Goal: Information Seeking & Learning: Learn about a topic

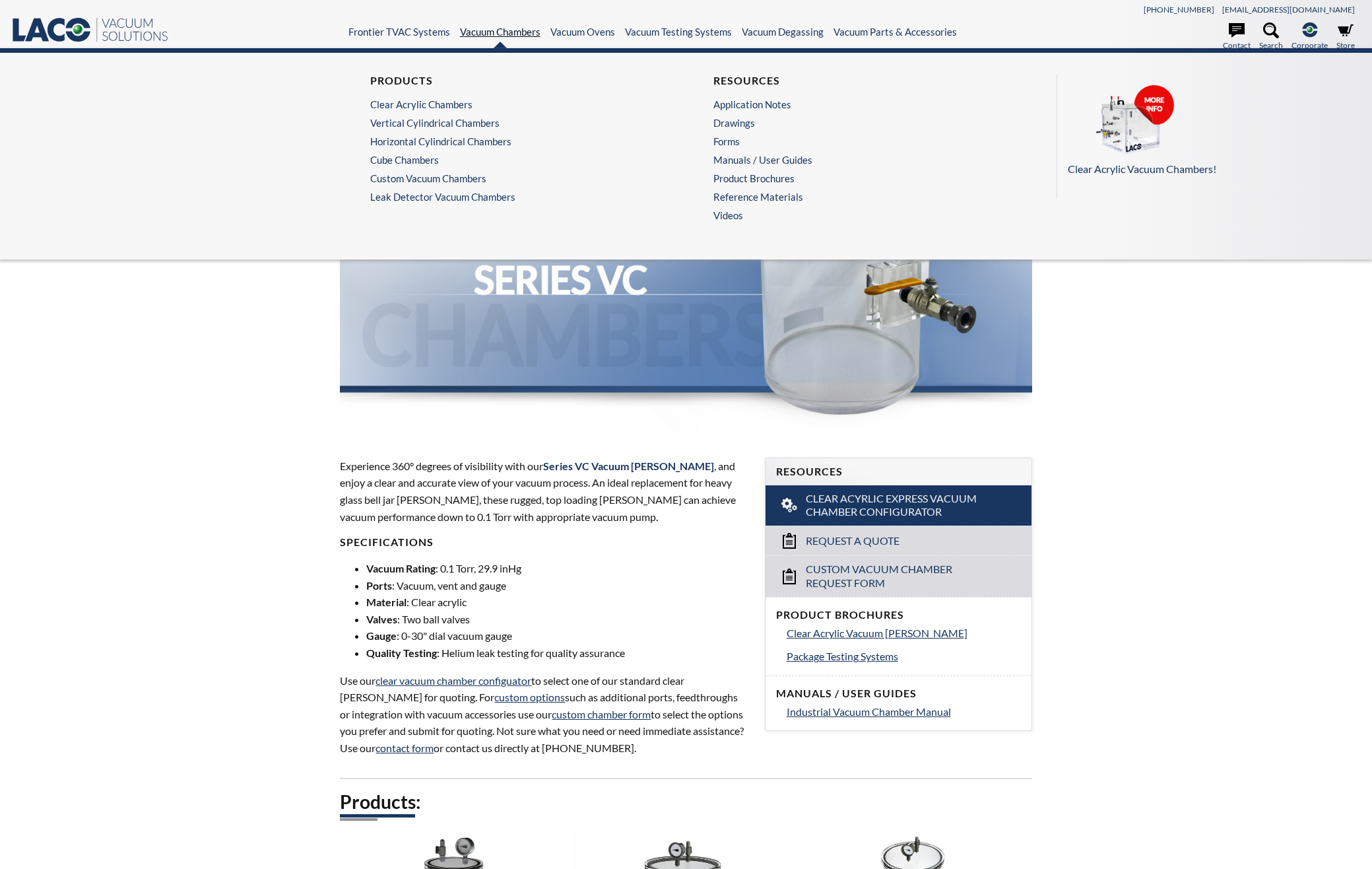
click at [499, 34] on link "Vacuum Chambers" at bounding box center [500, 32] width 81 height 12
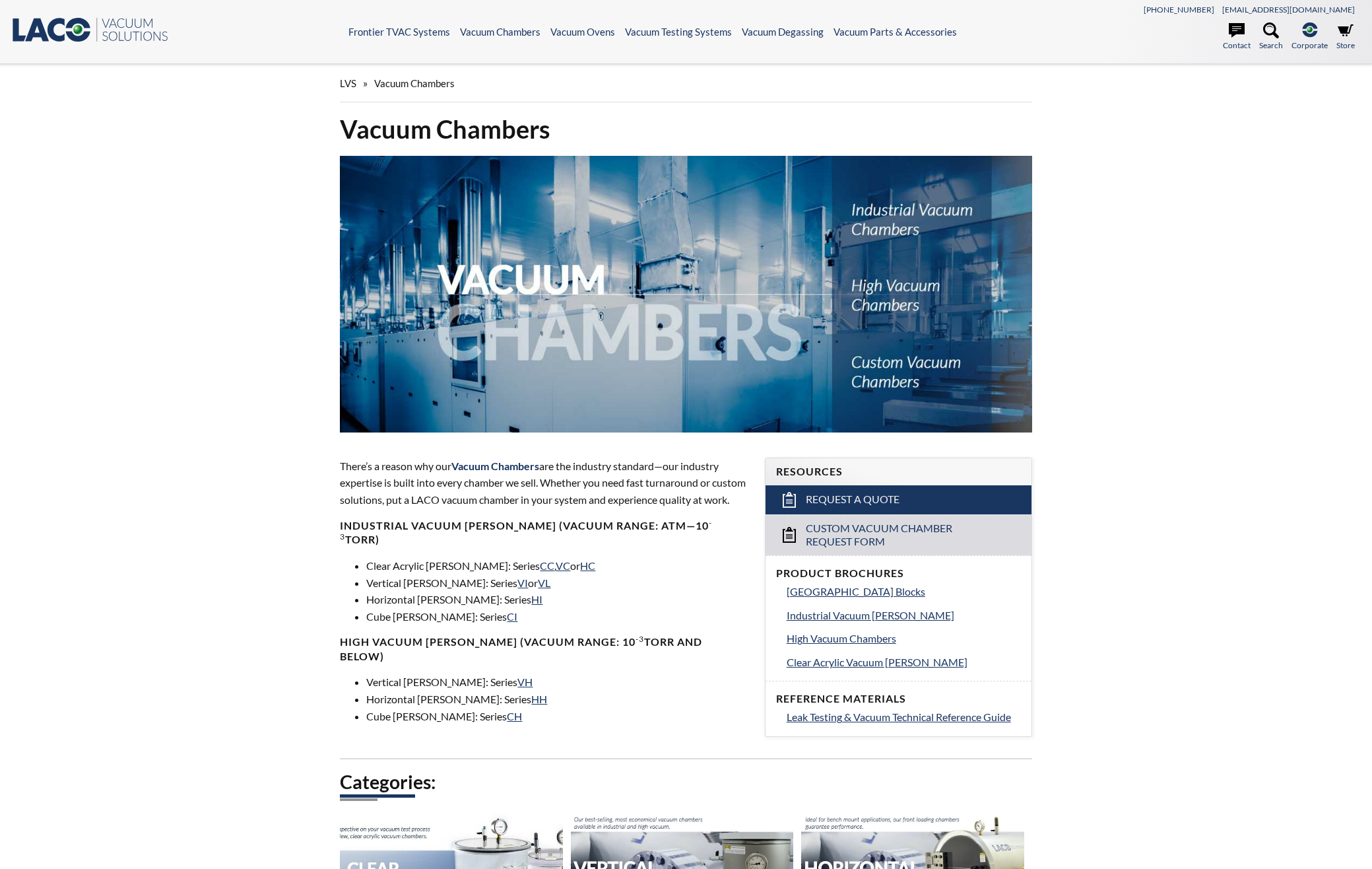
select select "Language Translate Widget"
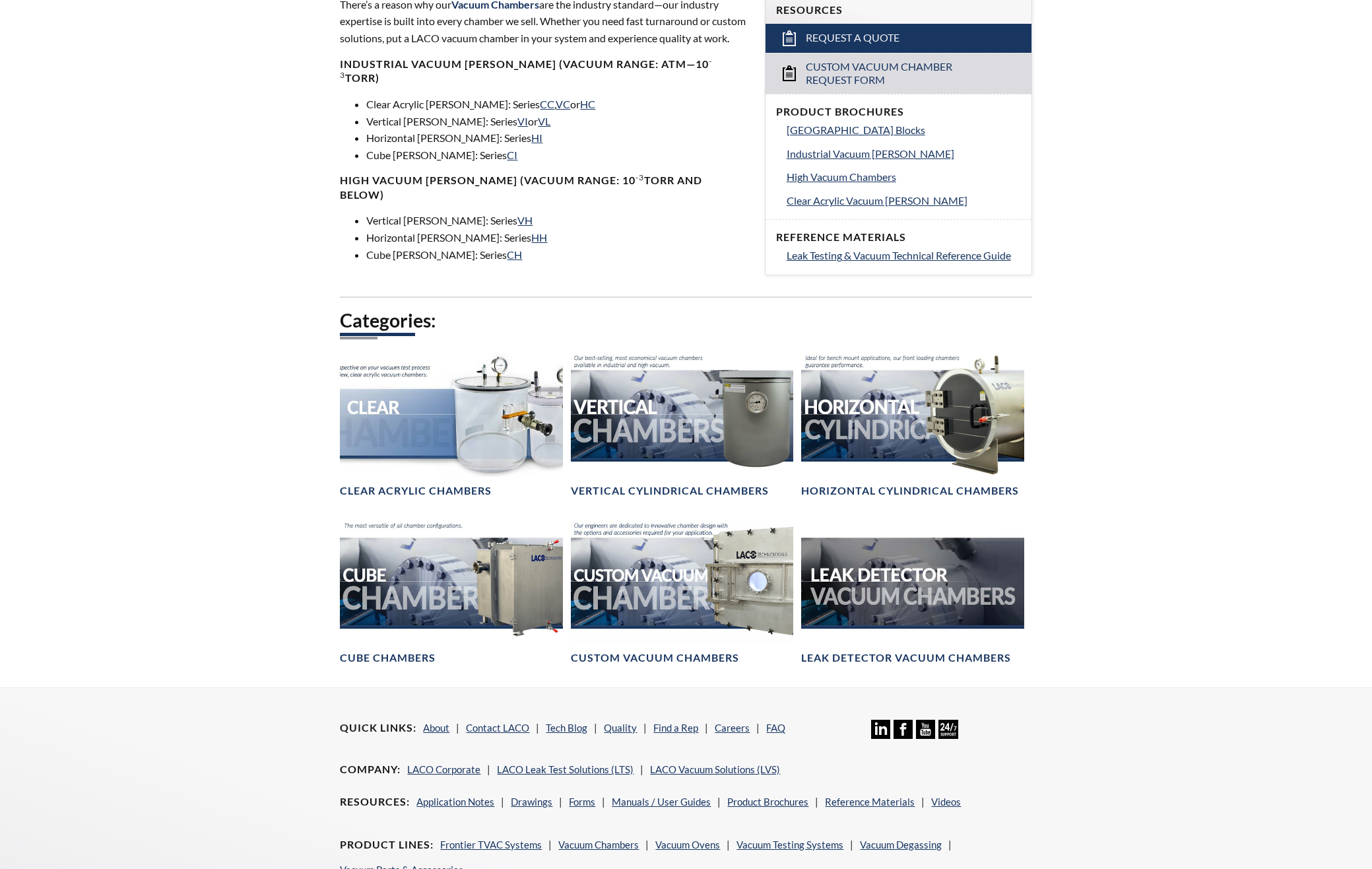
scroll to position [528, 0]
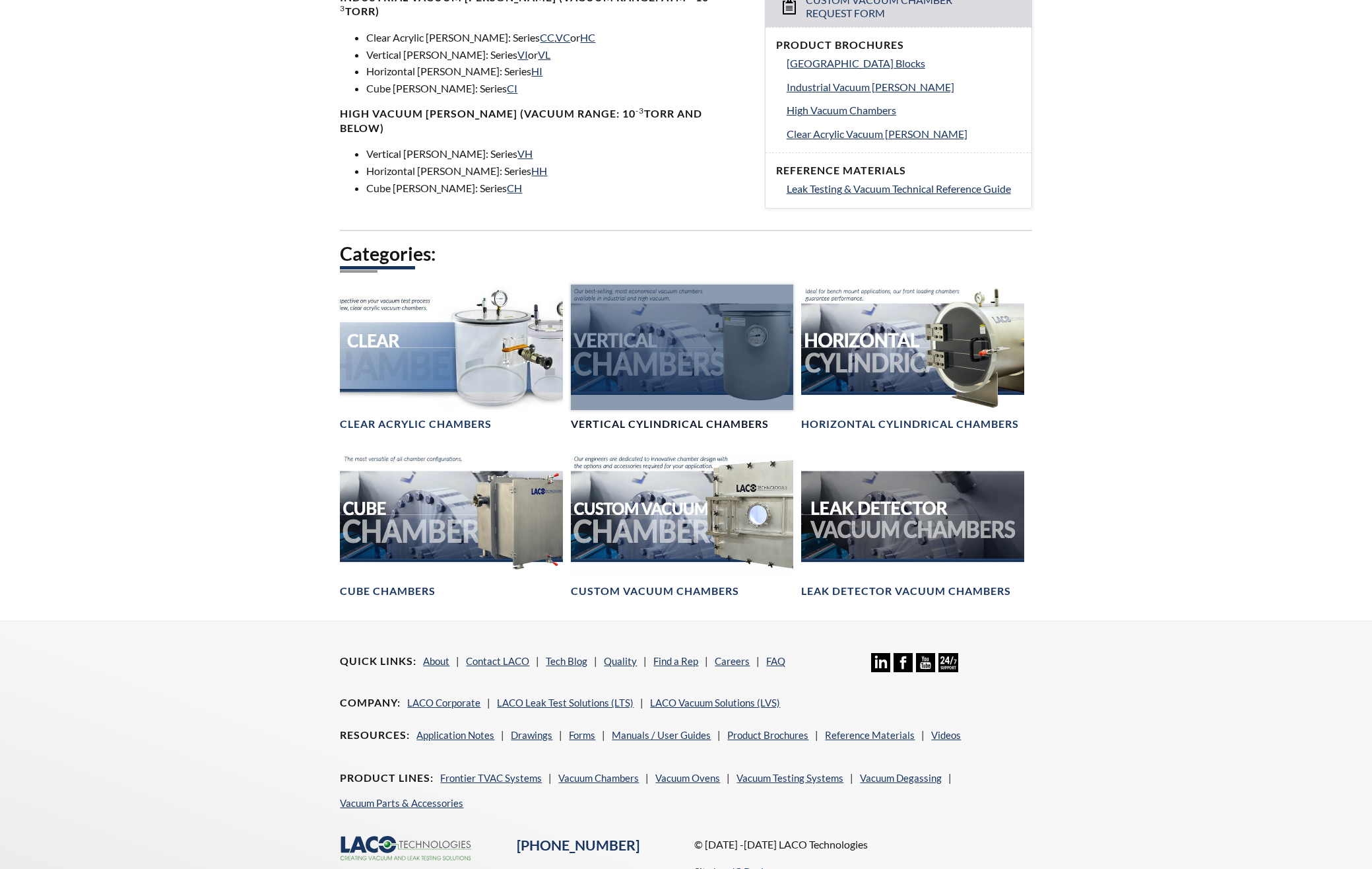
click at [683, 357] on div at bounding box center [682, 347] width 222 height 124
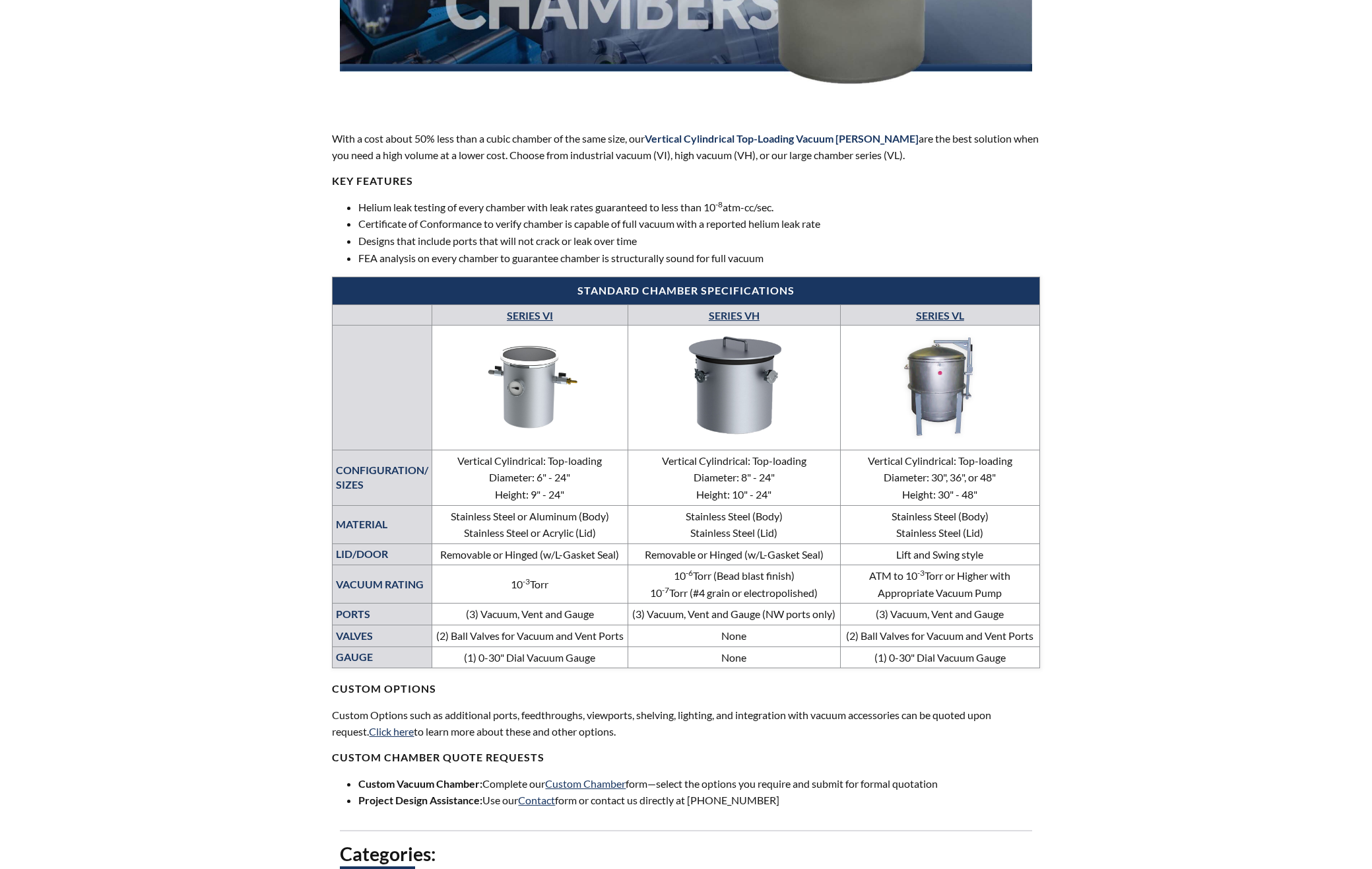
scroll to position [352, 0]
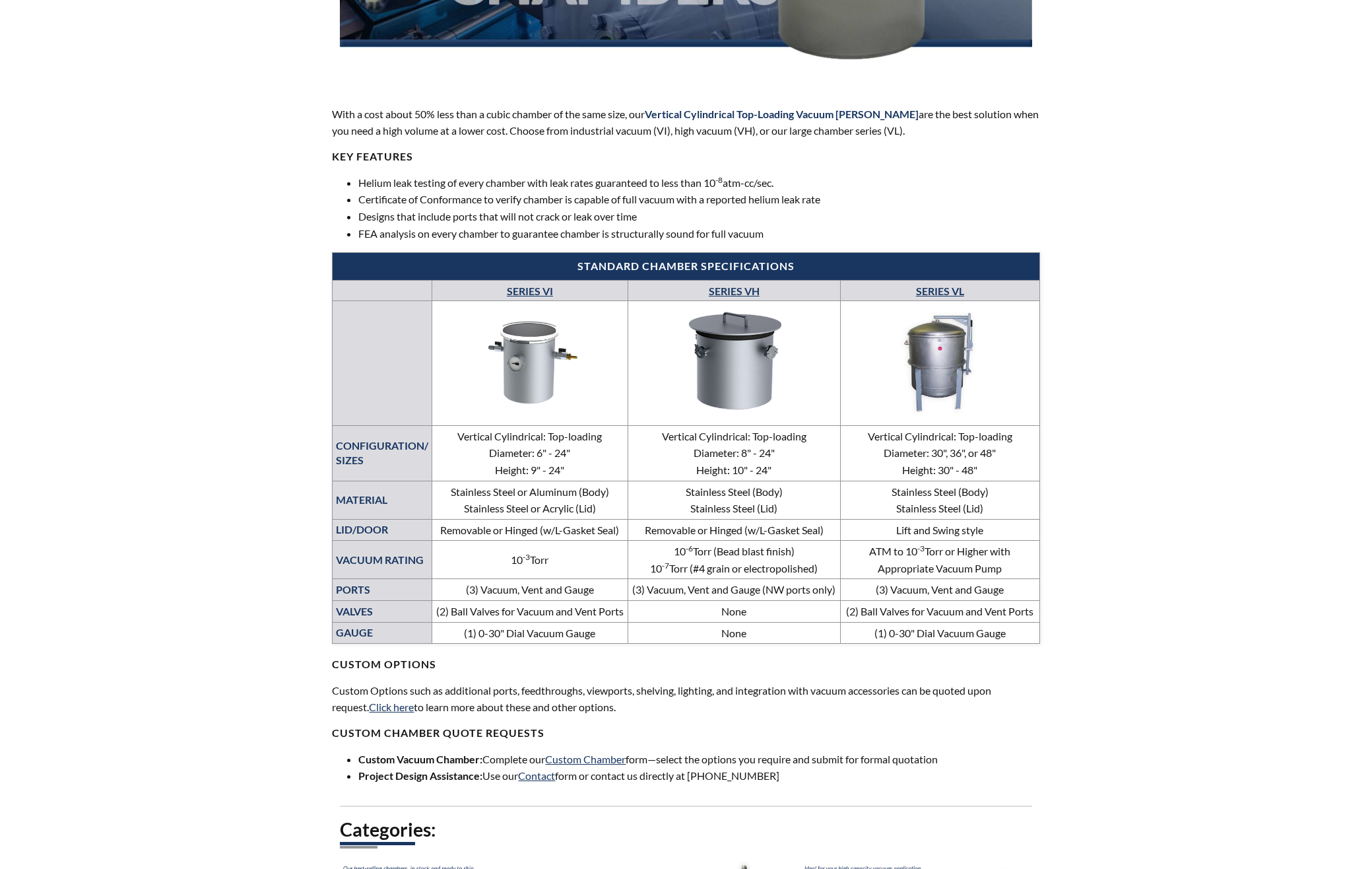
click at [543, 384] on img at bounding box center [529, 361] width 188 height 106
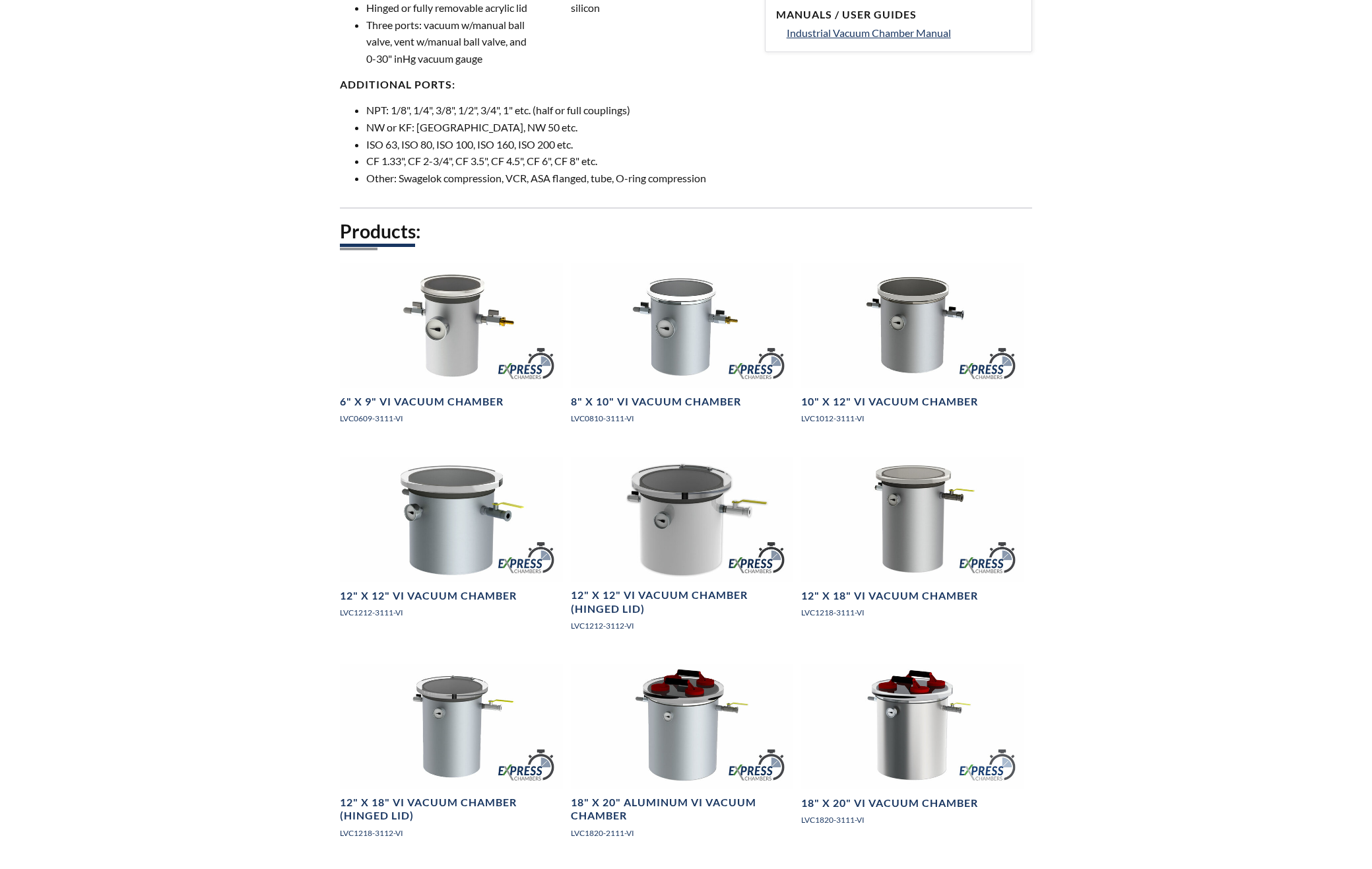
scroll to position [705, 0]
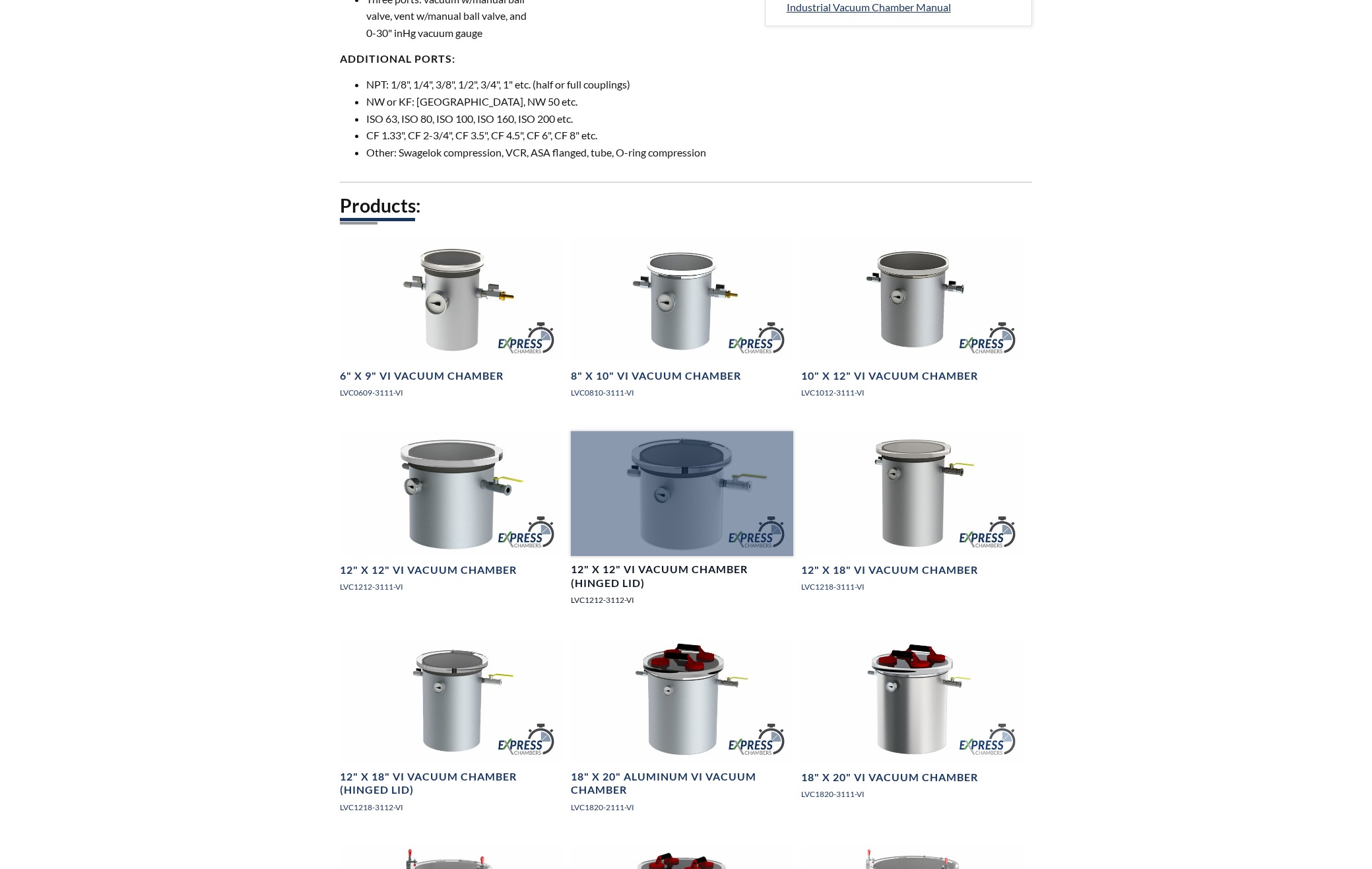
click at [671, 487] on div at bounding box center [682, 493] width 222 height 124
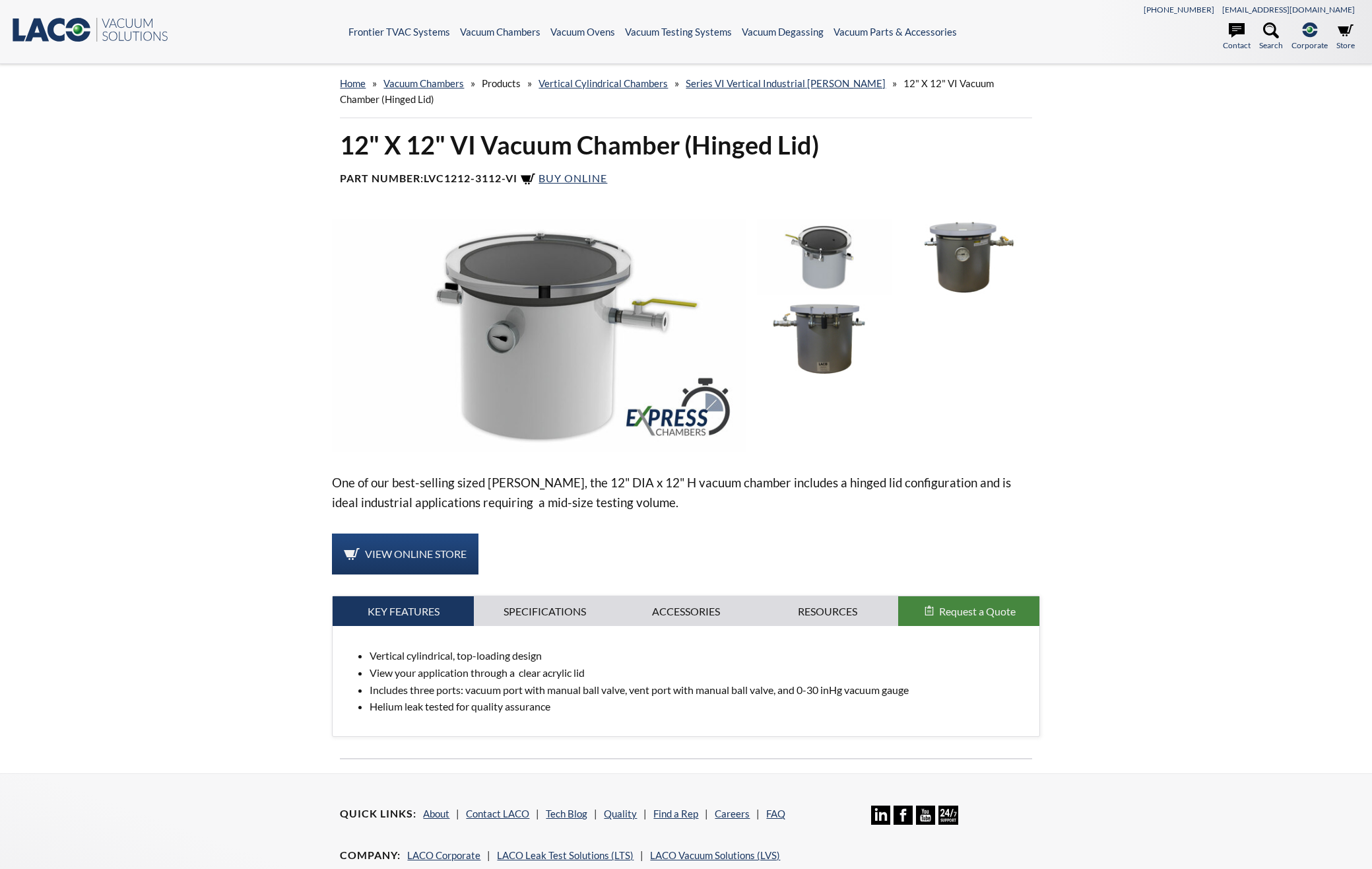
click at [823, 205] on div "12" X 12" VI Vacuum Chamber (Hinged Lid) Part Number: LVC1212-3112-VI Buy Onlin…" at bounding box center [686, 450] width 844 height 643
click at [818, 256] on img at bounding box center [824, 256] width 135 height 75
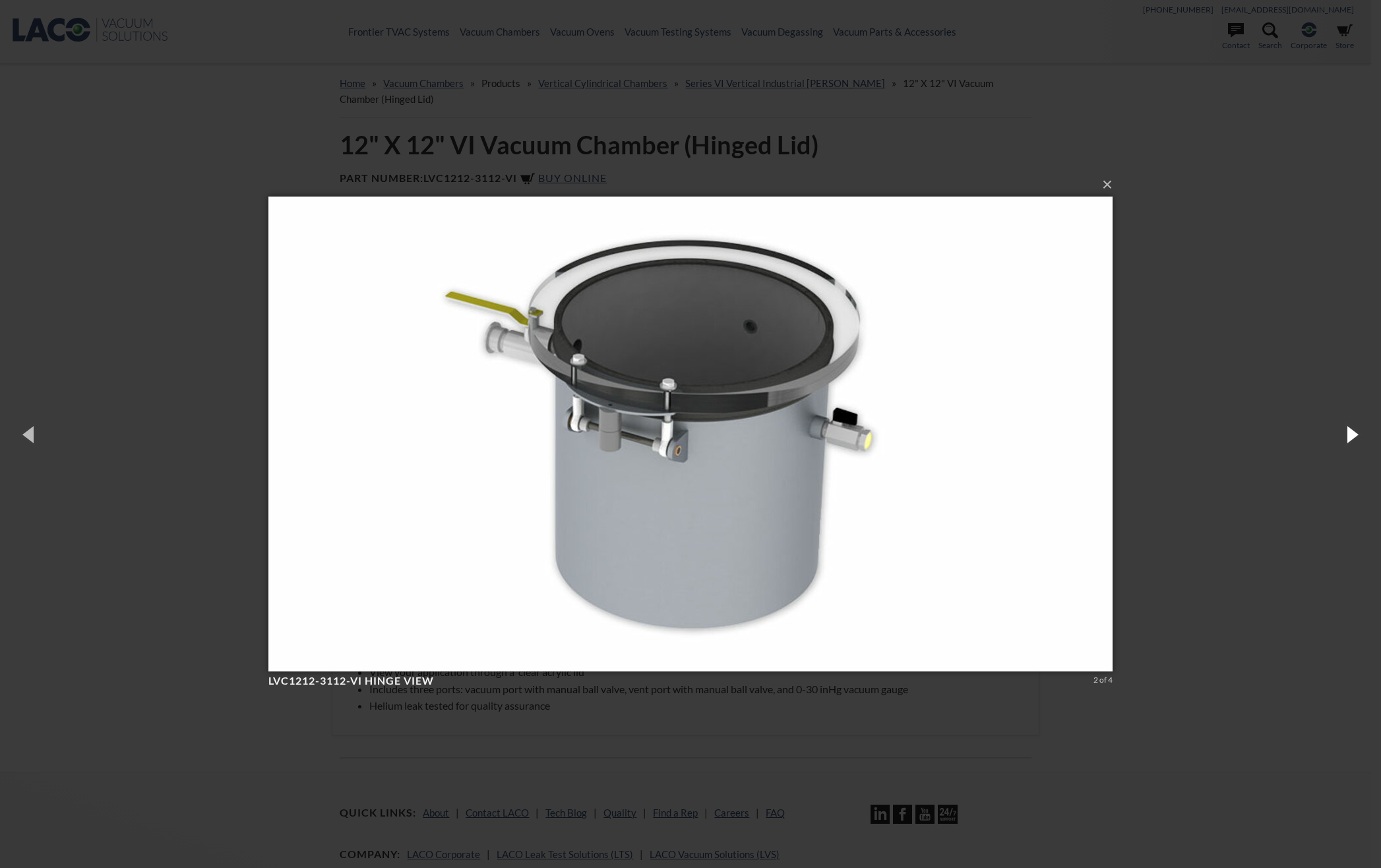
click at [1349, 440] on button "button" at bounding box center [1352, 434] width 60 height 73
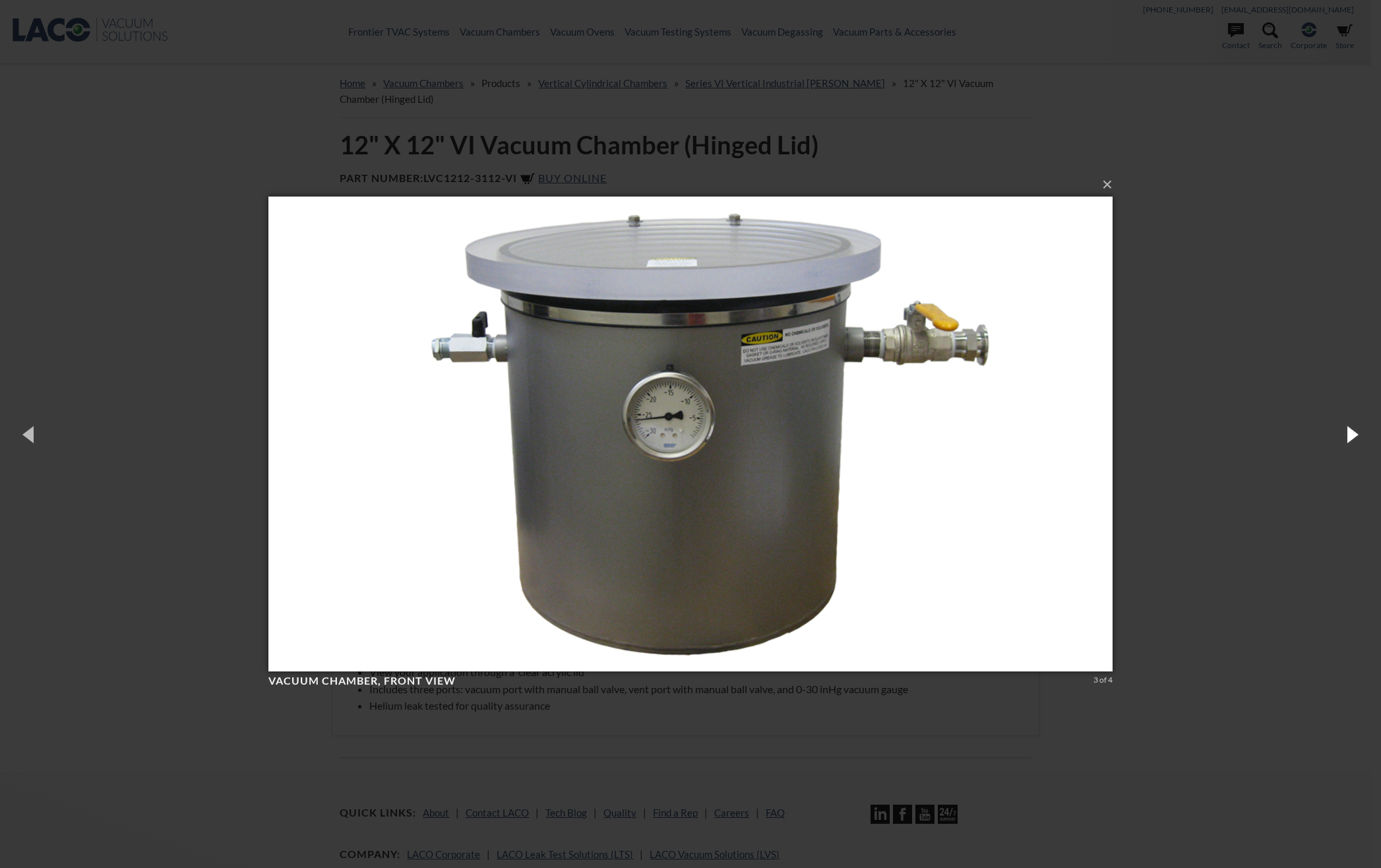
click at [1349, 440] on button "button" at bounding box center [1352, 434] width 60 height 73
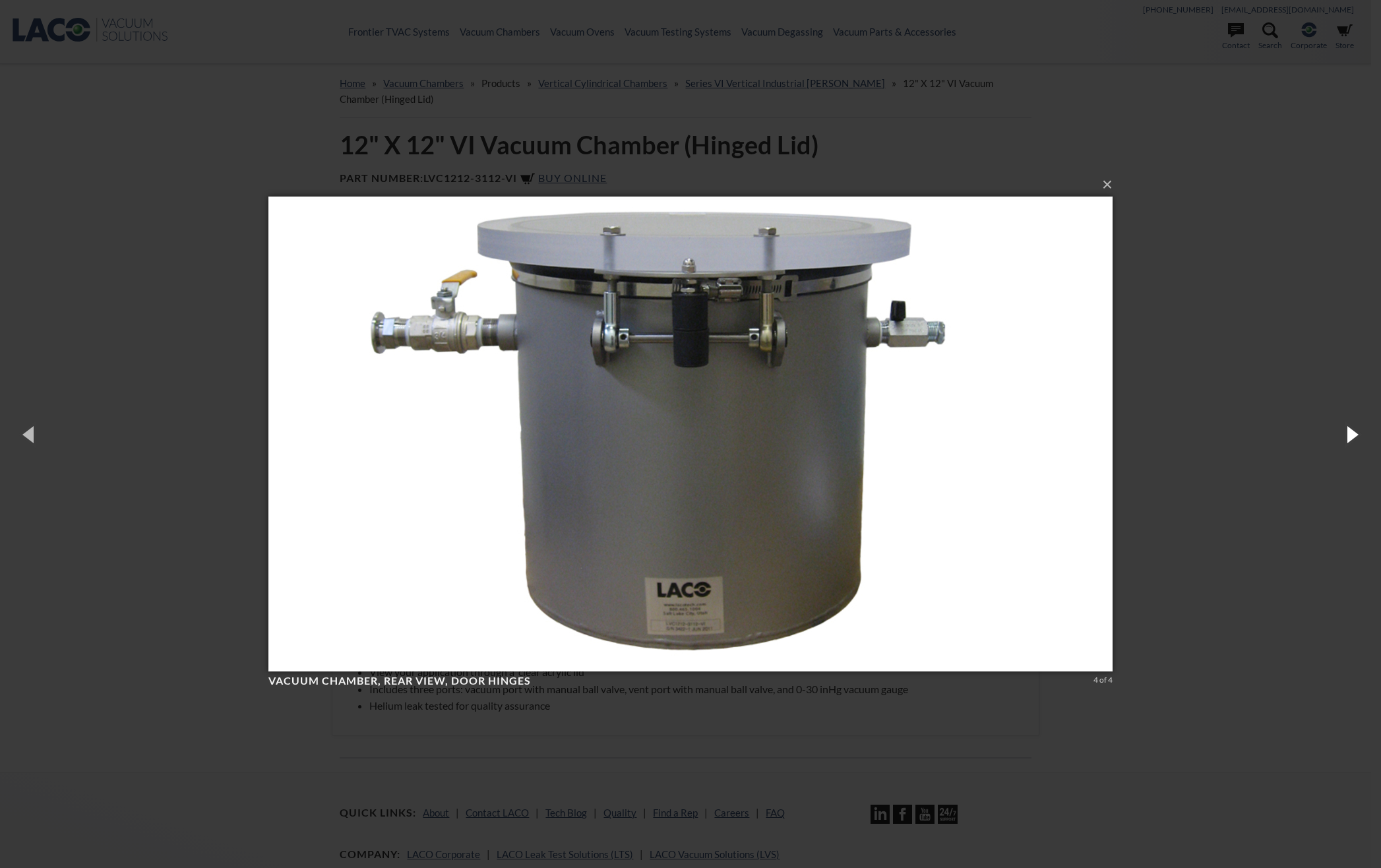
click at [1349, 440] on button "button" at bounding box center [1352, 434] width 60 height 73
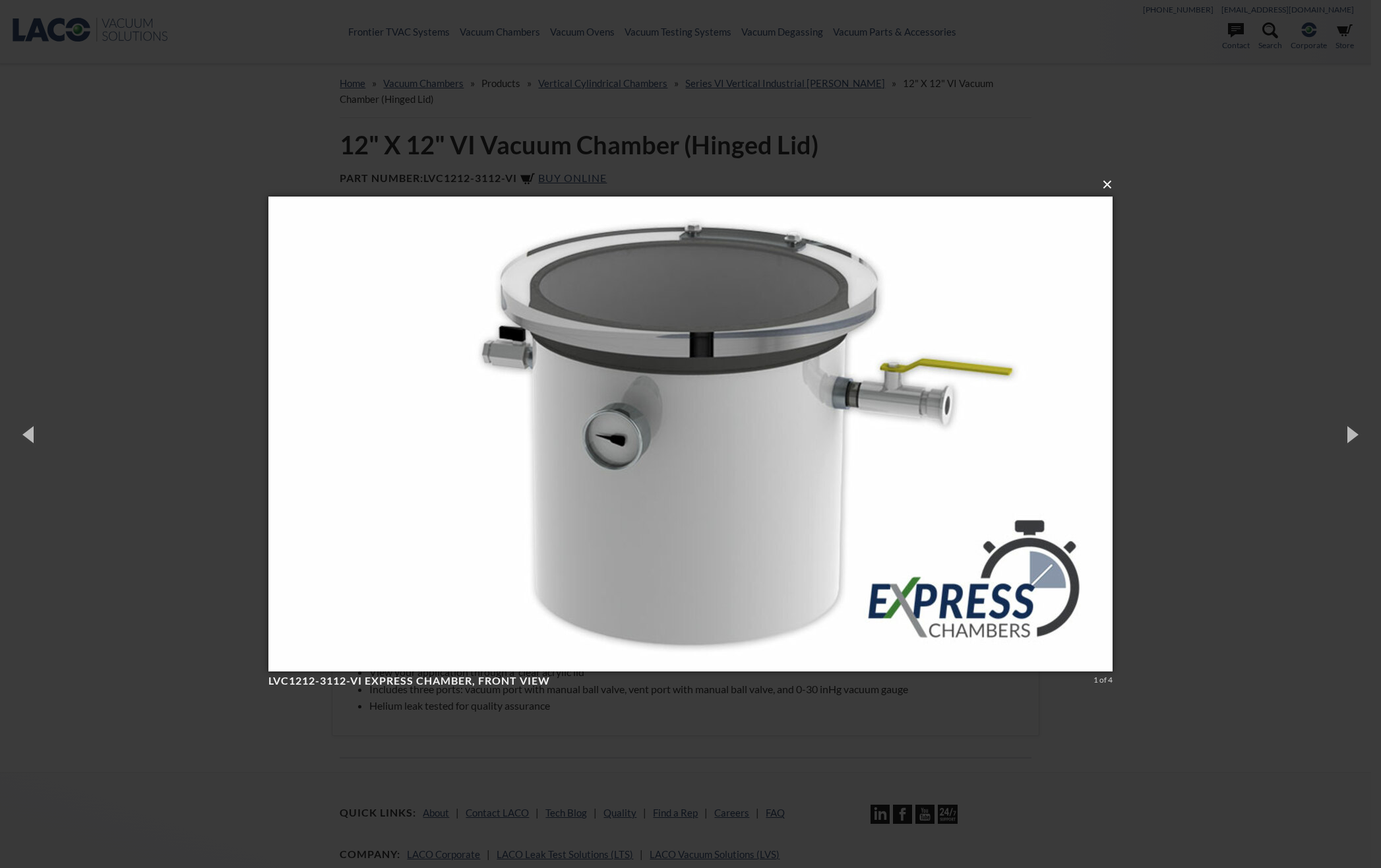
click at [1110, 186] on button "×" at bounding box center [694, 185] width 844 height 29
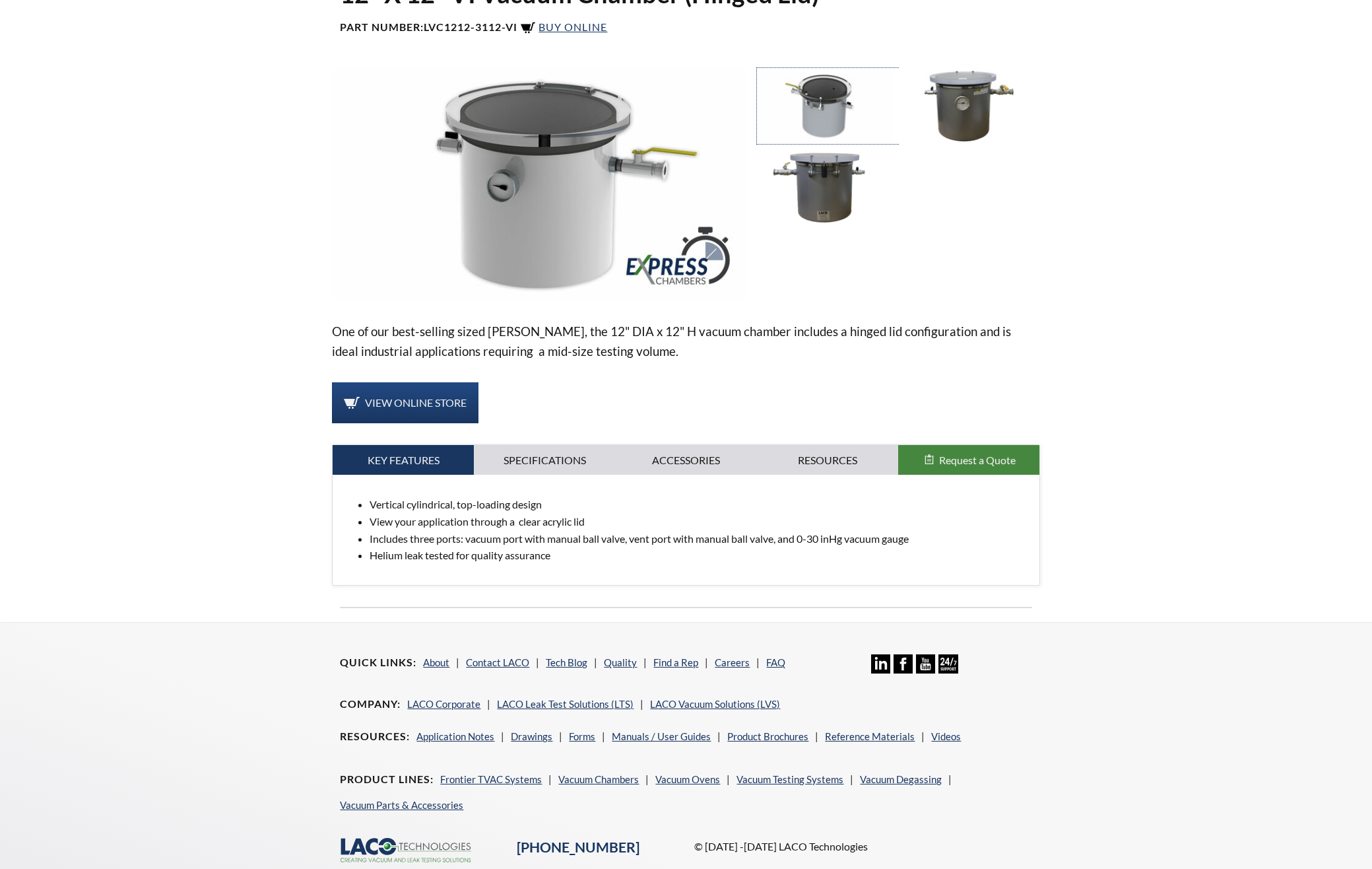
scroll to position [176, 0]
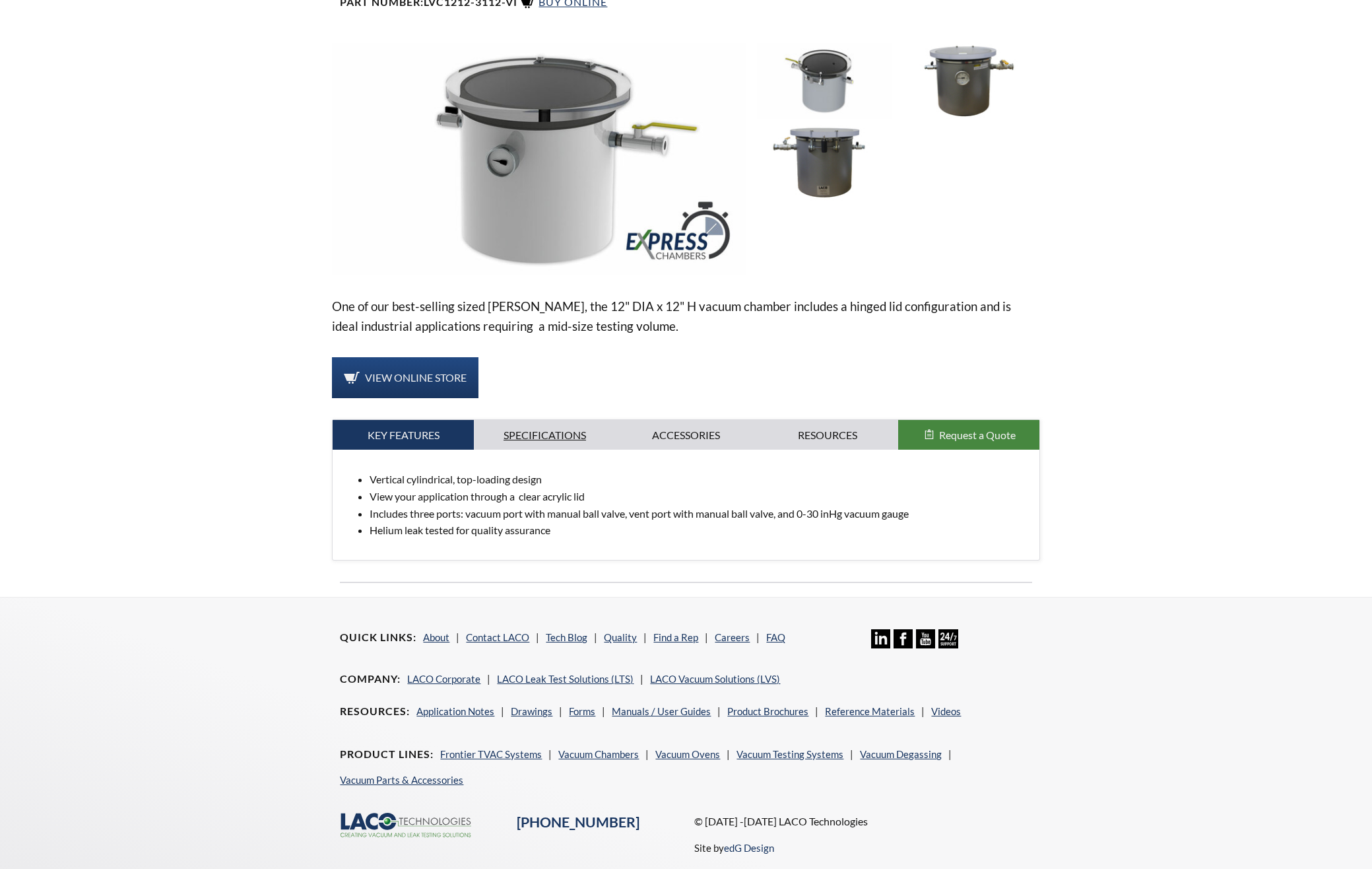
click at [554, 437] on link "Specifications" at bounding box center [544, 435] width 141 height 31
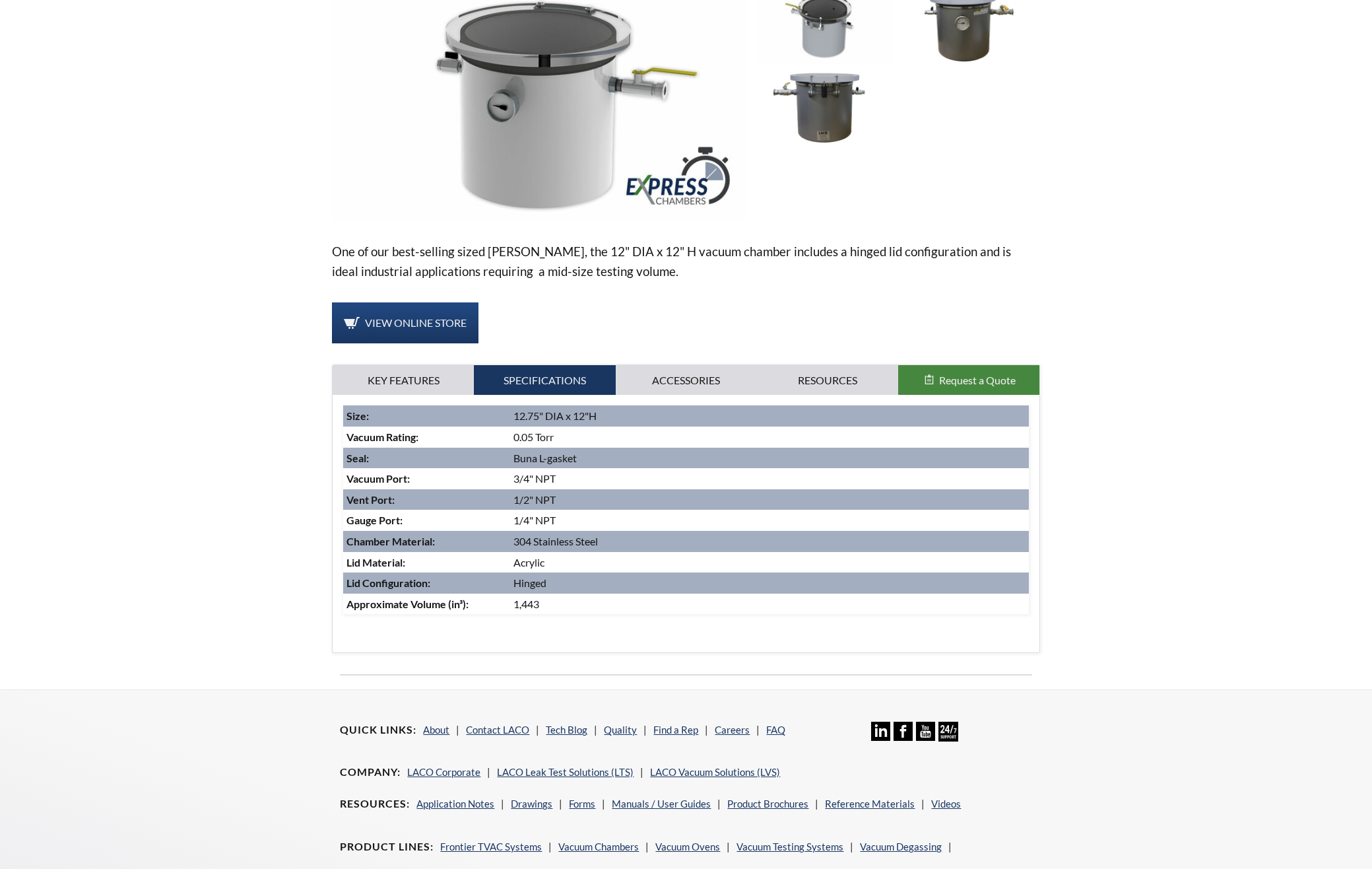
scroll to position [205, 0]
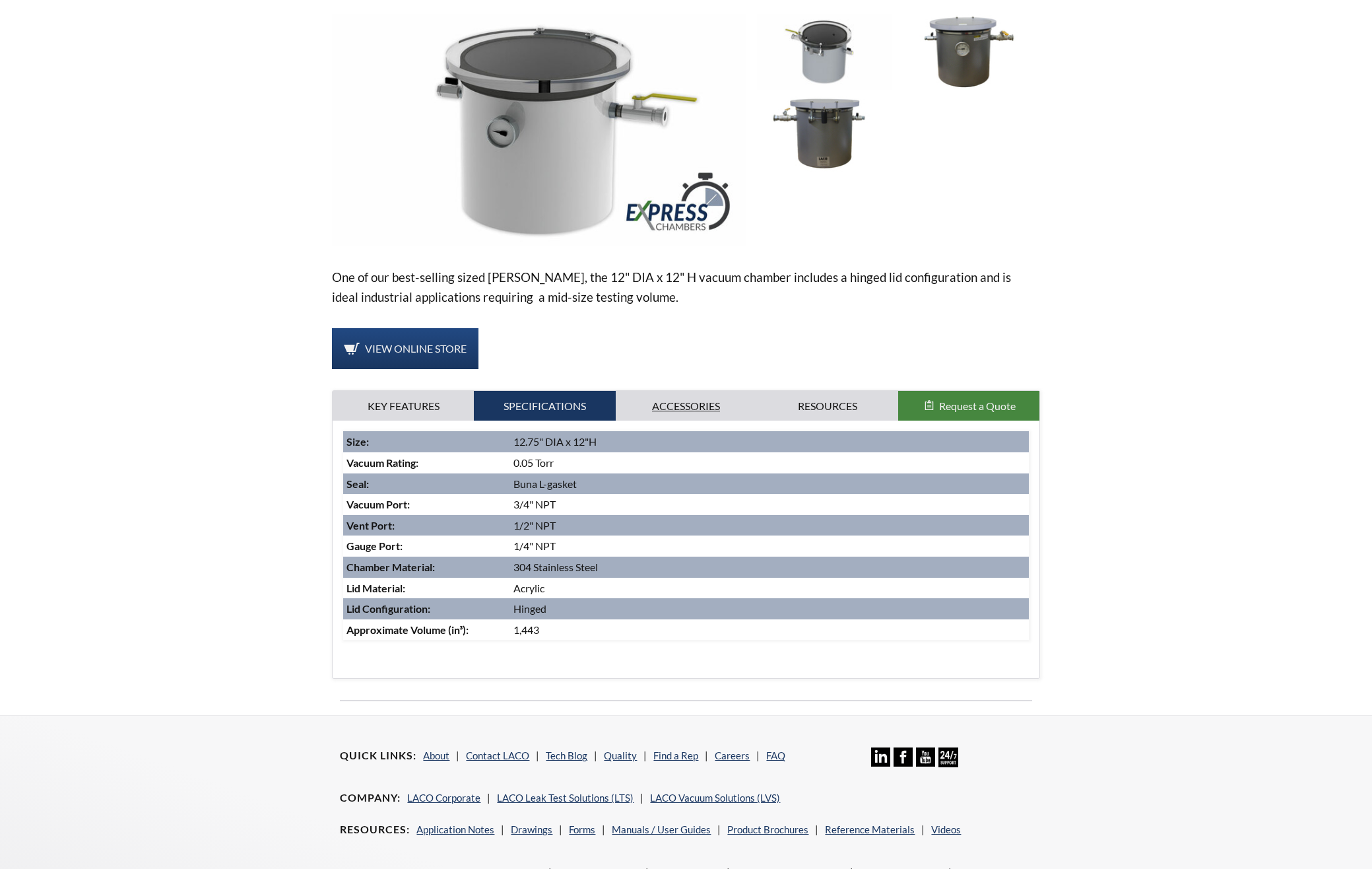
click at [679, 416] on link "Accessories" at bounding box center [686, 407] width 141 height 31
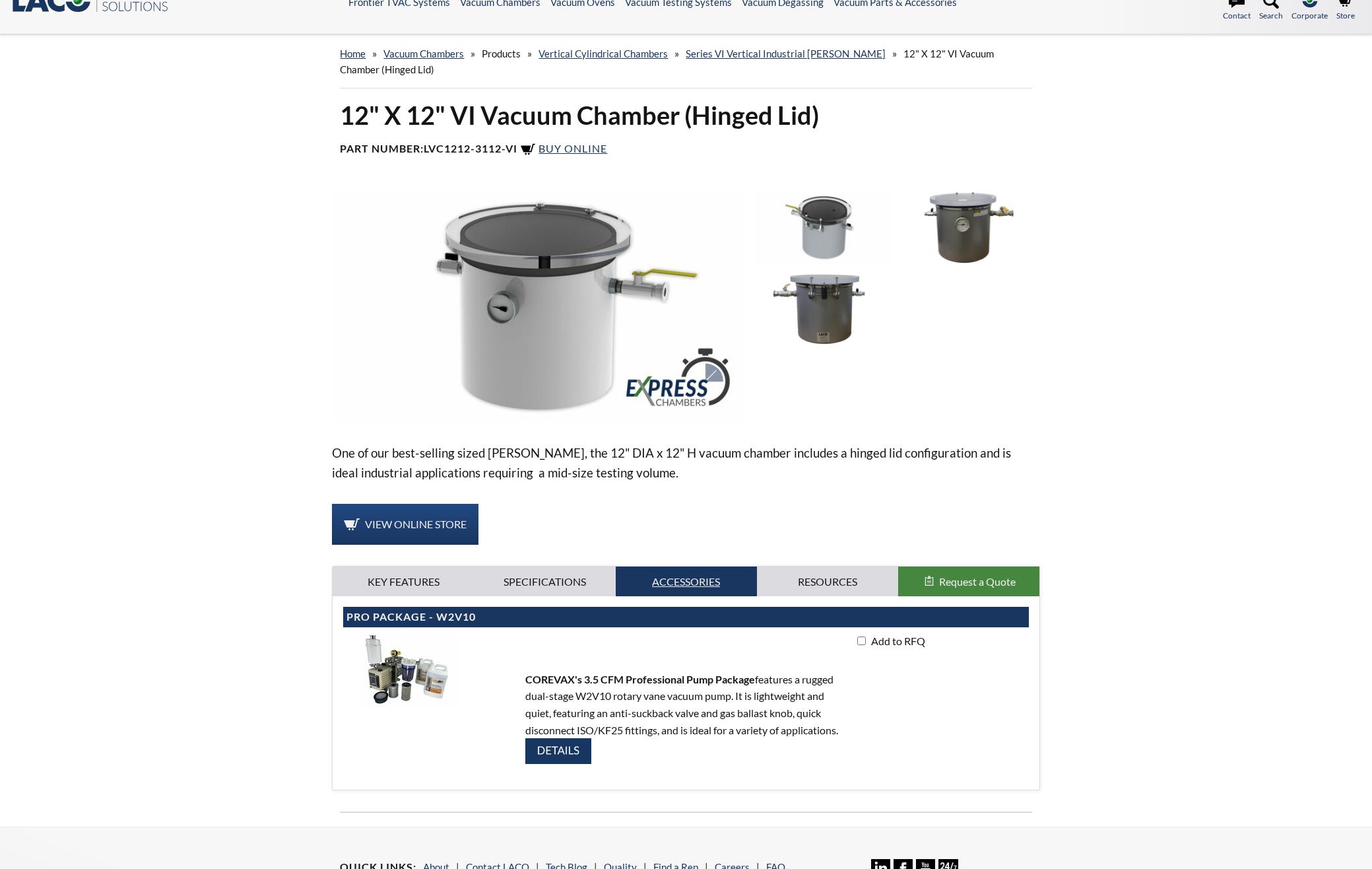
scroll to position [0, 0]
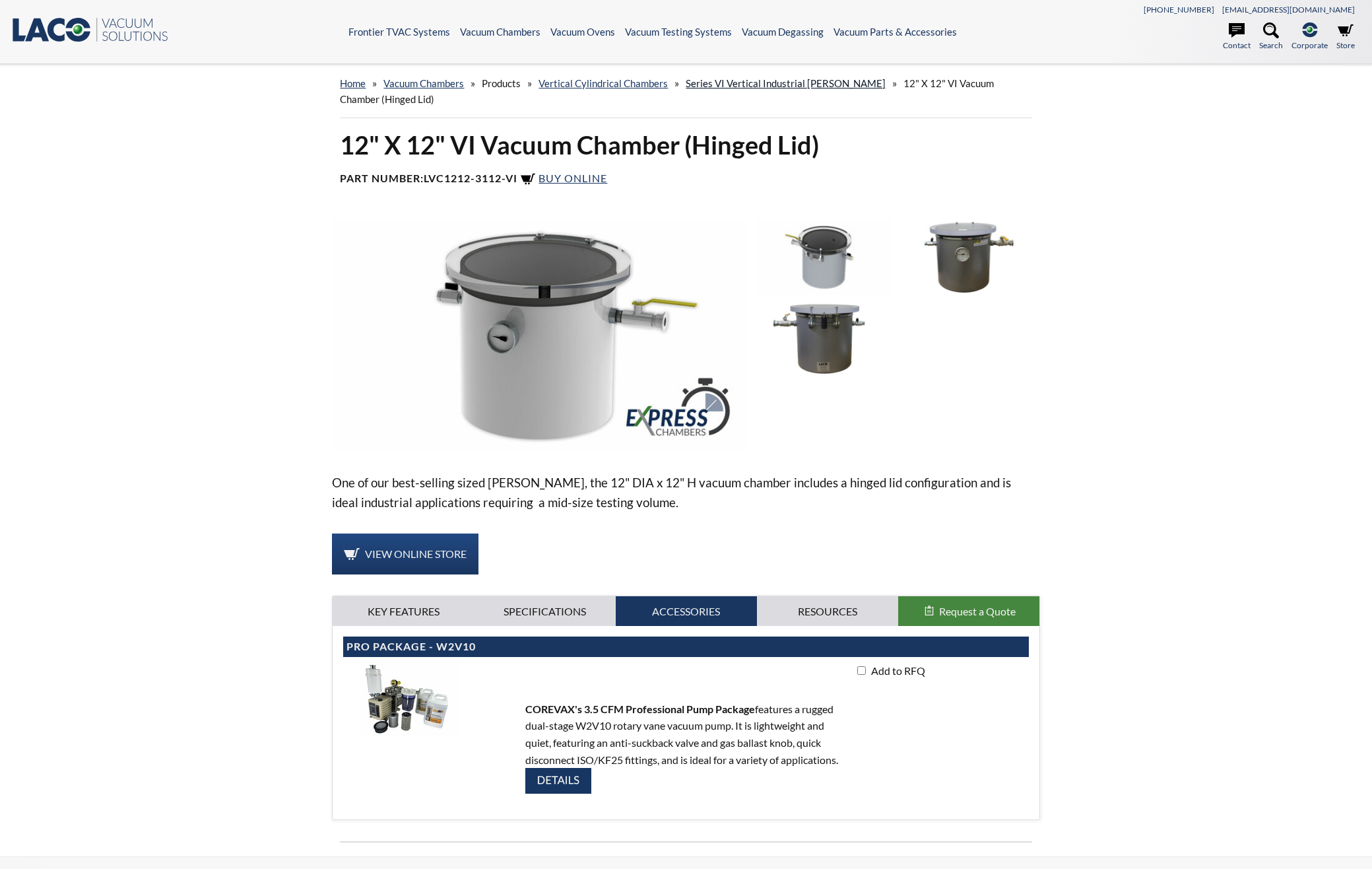
click at [717, 78] on link "Series VI Vertical Industrial Chambers" at bounding box center [785, 83] width 200 height 12
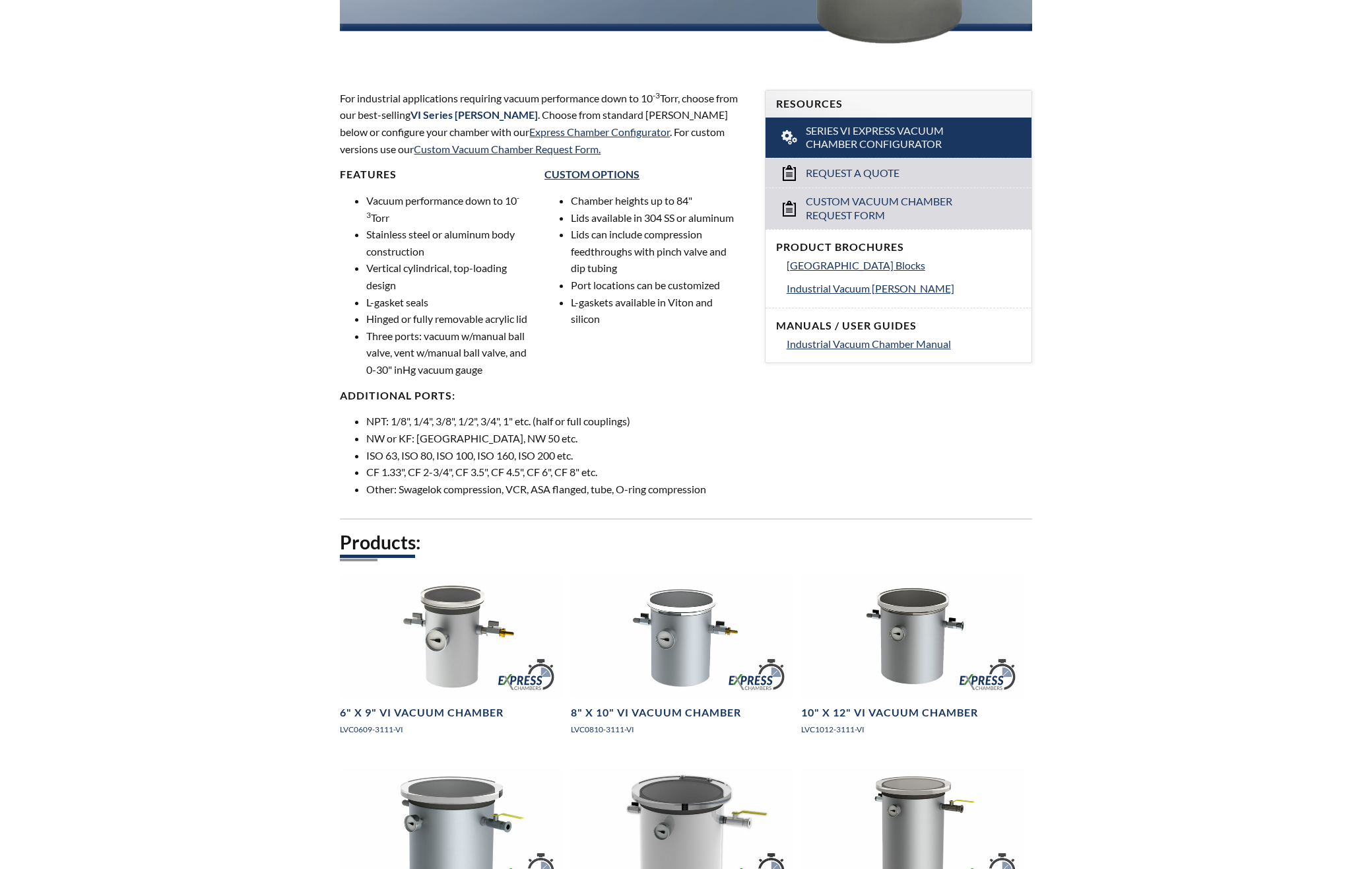
scroll to position [528, 0]
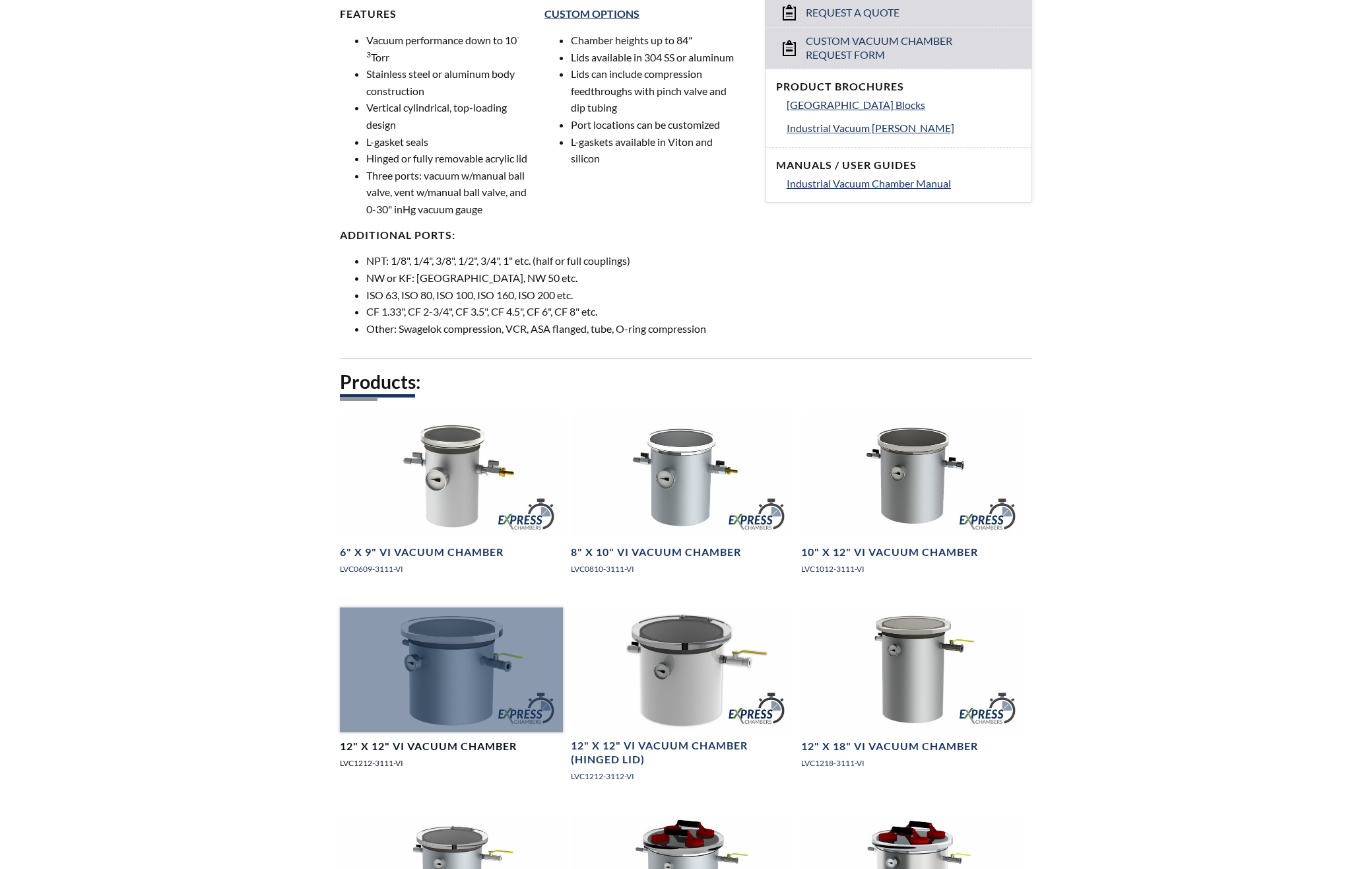
click at [452, 639] on div at bounding box center [451, 669] width 222 height 124
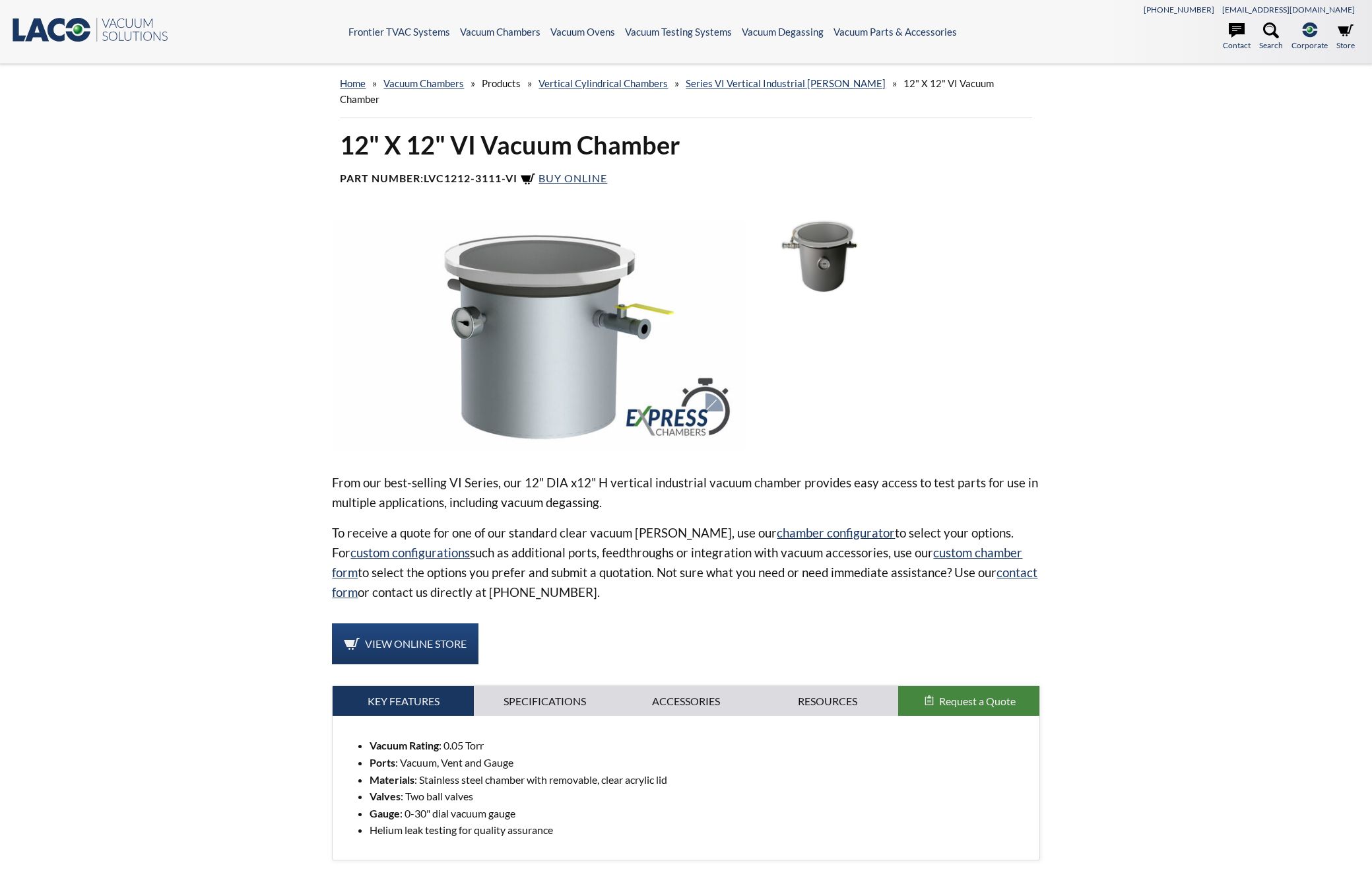
select select "Language Translate Widget"
click at [573, 686] on link "Specifications" at bounding box center [544, 702] width 141 height 31
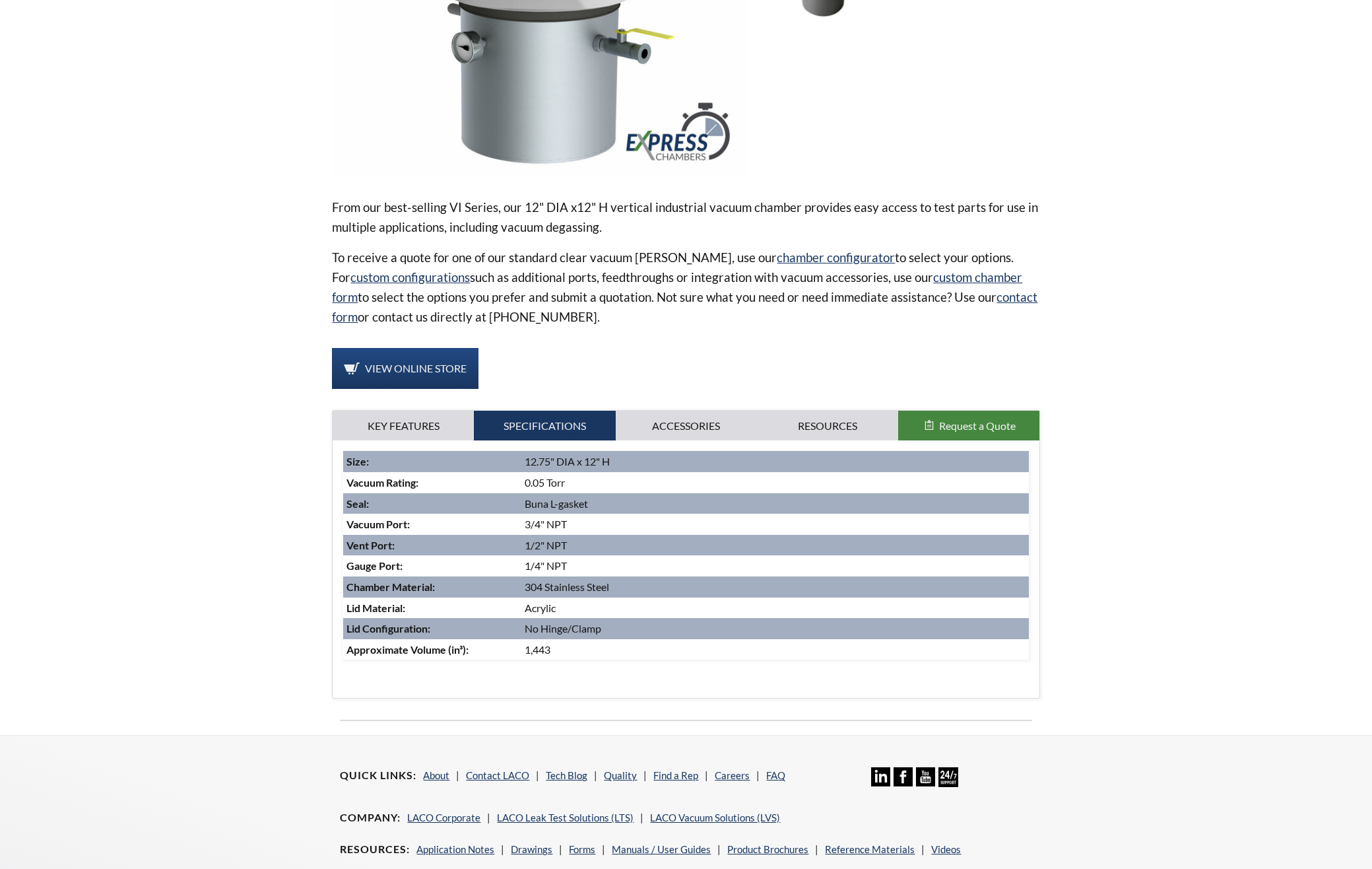
scroll to position [352, 0]
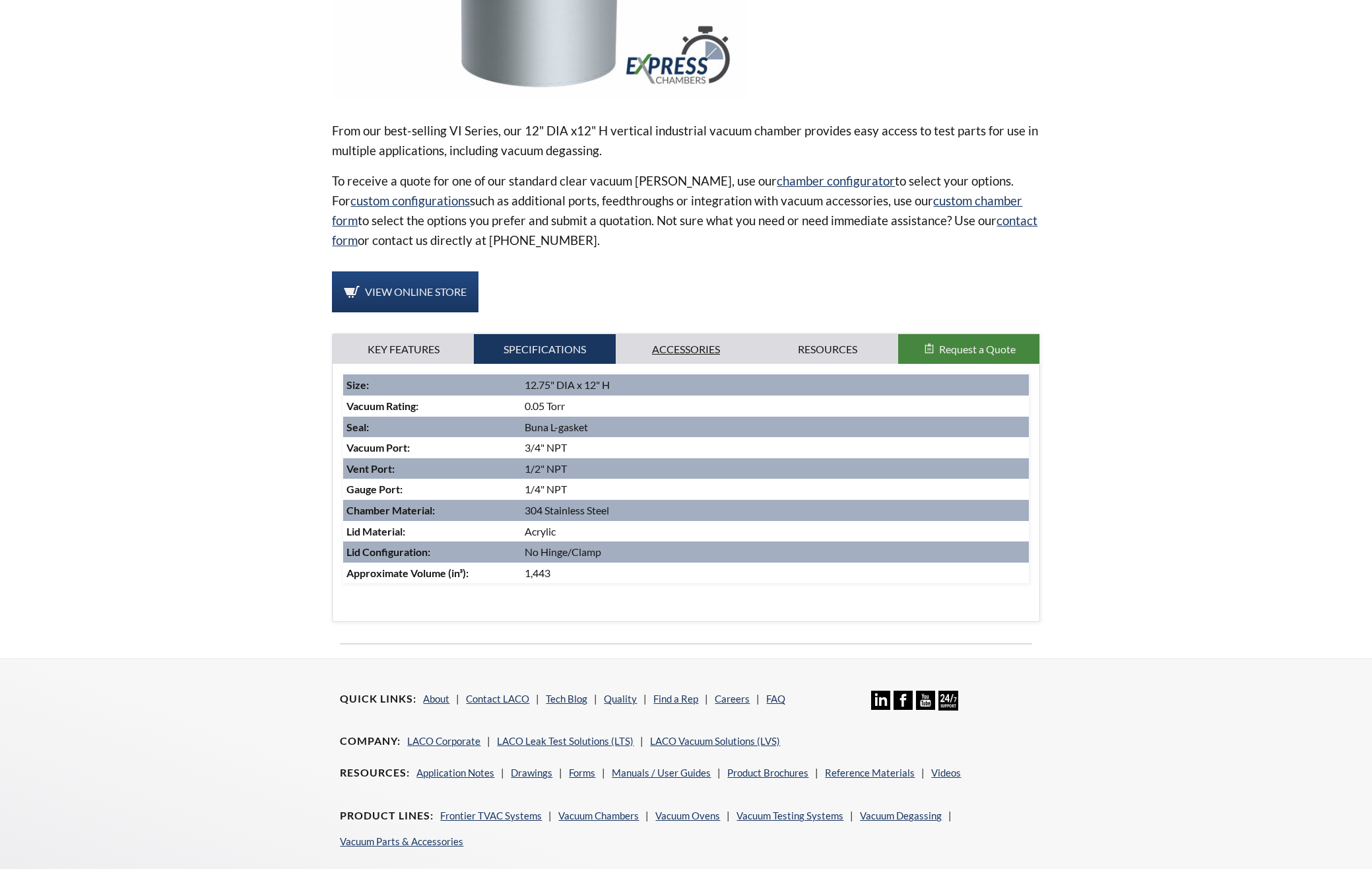
click at [693, 334] on link "Accessories" at bounding box center [686, 349] width 141 height 31
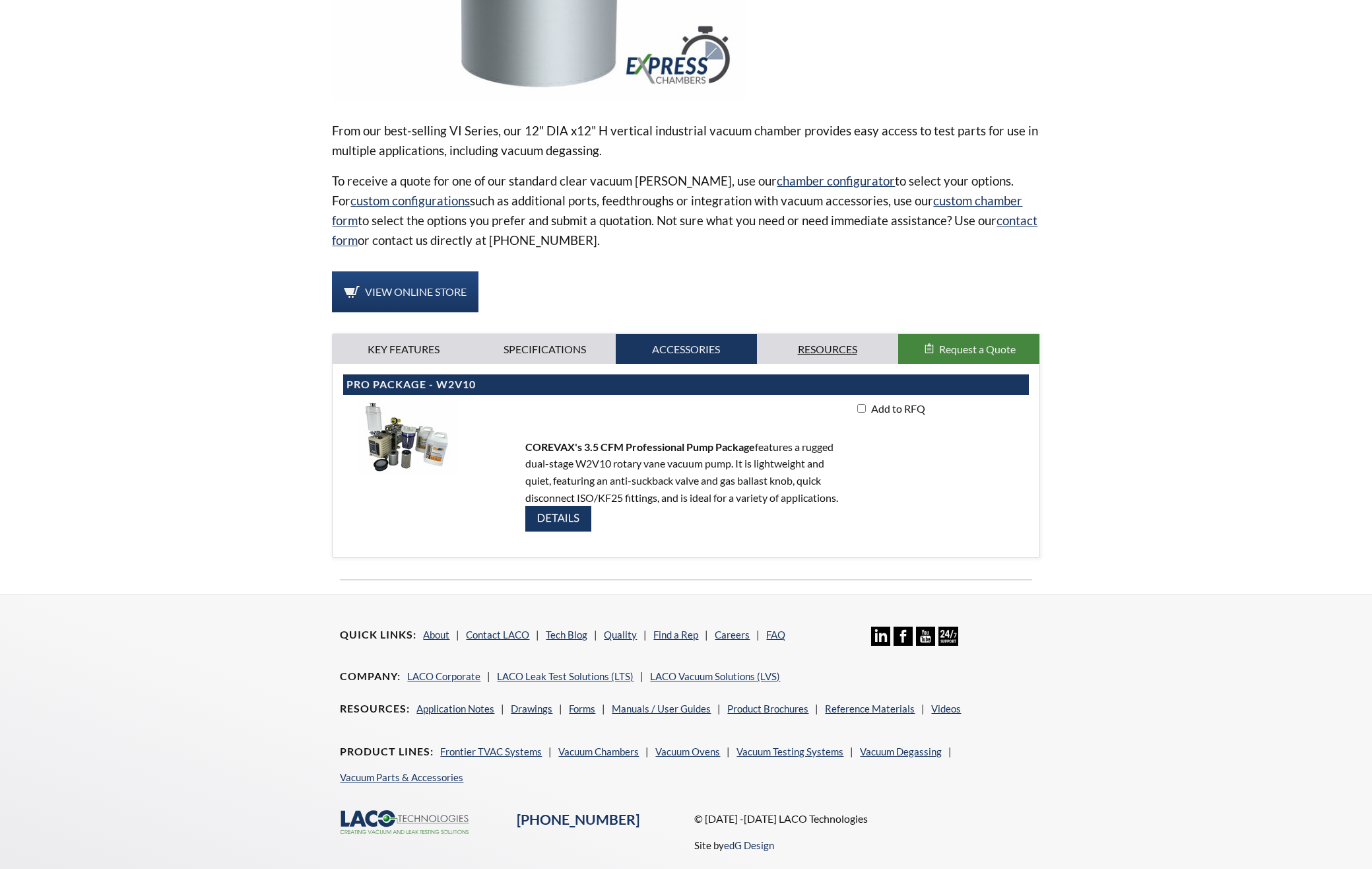
click at [810, 336] on link "Resources" at bounding box center [827, 349] width 141 height 31
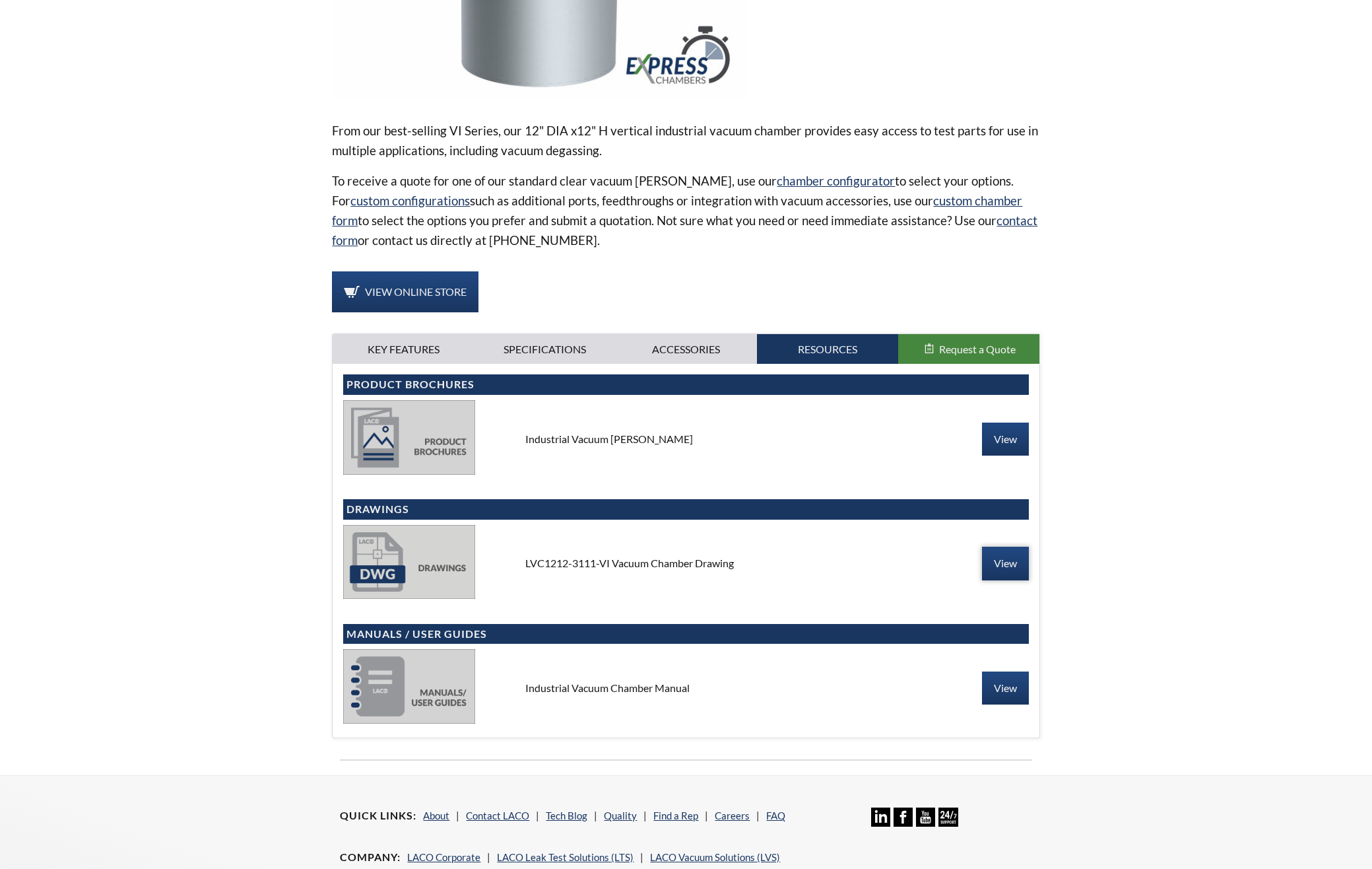
click at [989, 546] on link "View" at bounding box center [1005, 563] width 47 height 33
click at [527, 334] on link "Specifications" at bounding box center [544, 349] width 141 height 31
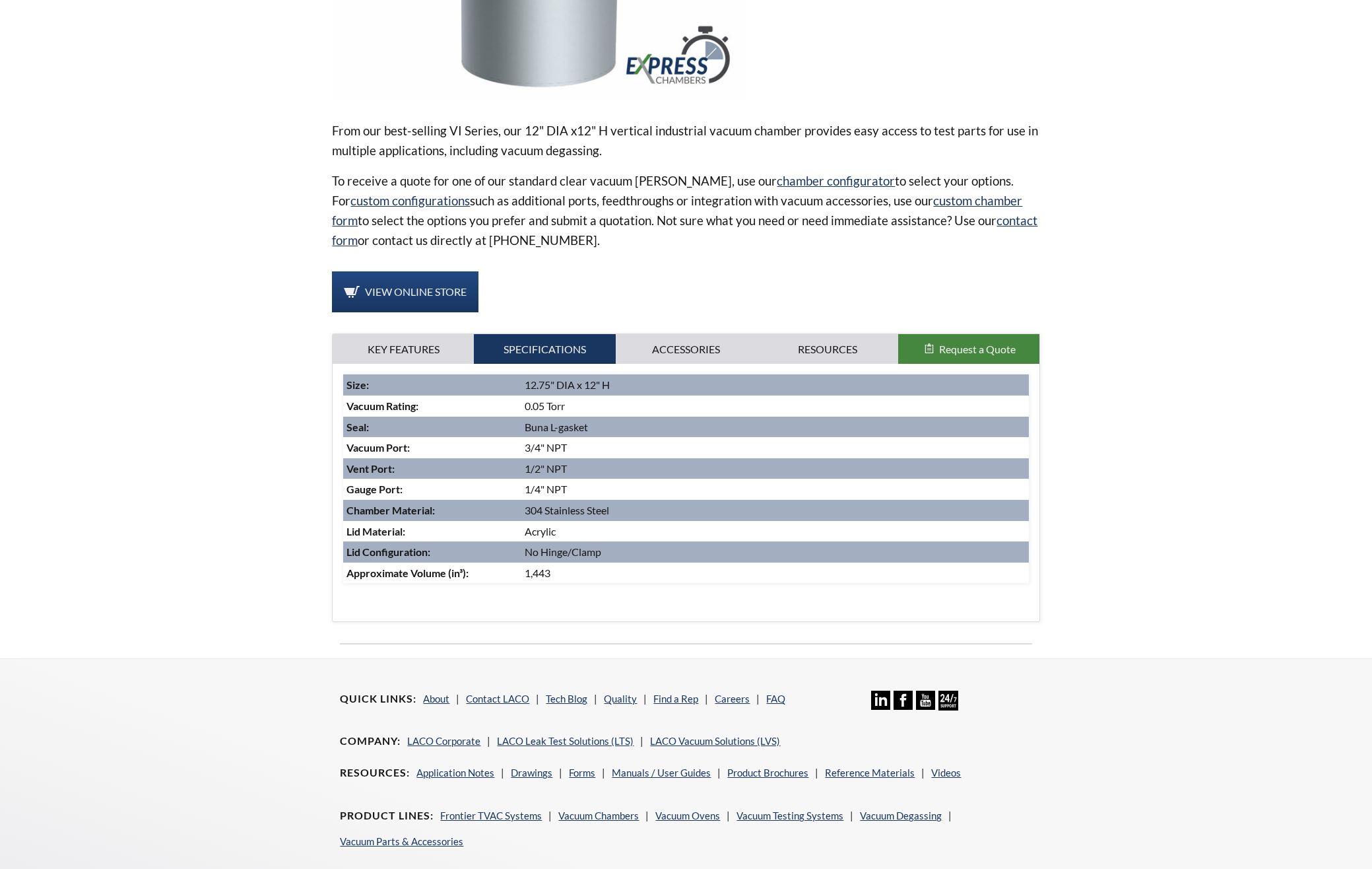
click at [698, 364] on div "Vacuum Rating : 0.05 Torr Ports : Vacuum, Vent and Gauge Materials : Stainless …" at bounding box center [686, 492] width 706 height 258
click at [701, 336] on link "Accessories" at bounding box center [686, 349] width 141 height 31
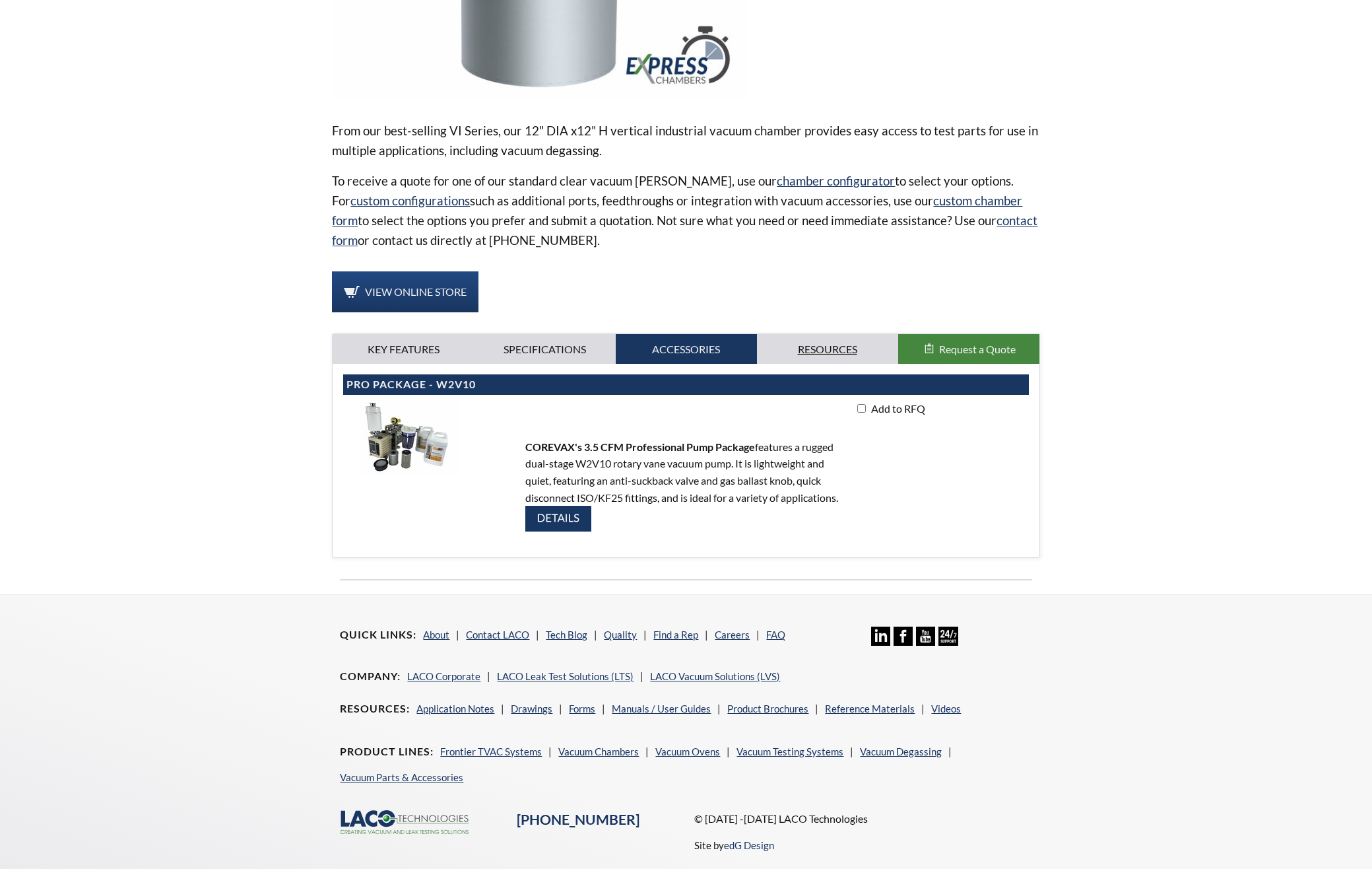
click at [831, 334] on link "Resources" at bounding box center [827, 349] width 141 height 31
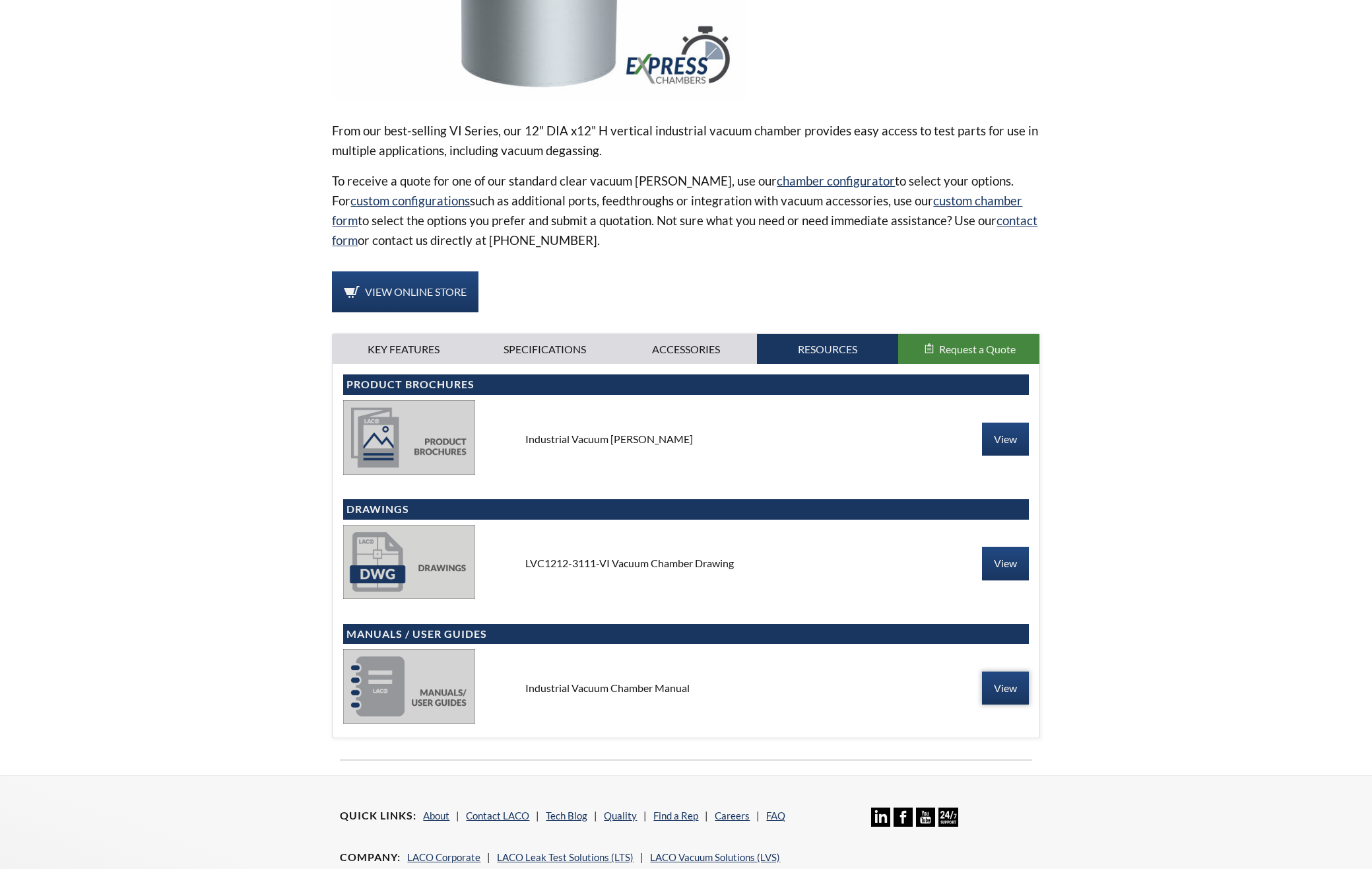
click at [1017, 676] on link "View" at bounding box center [1005, 688] width 47 height 33
click at [1008, 424] on link "View" at bounding box center [1005, 439] width 47 height 33
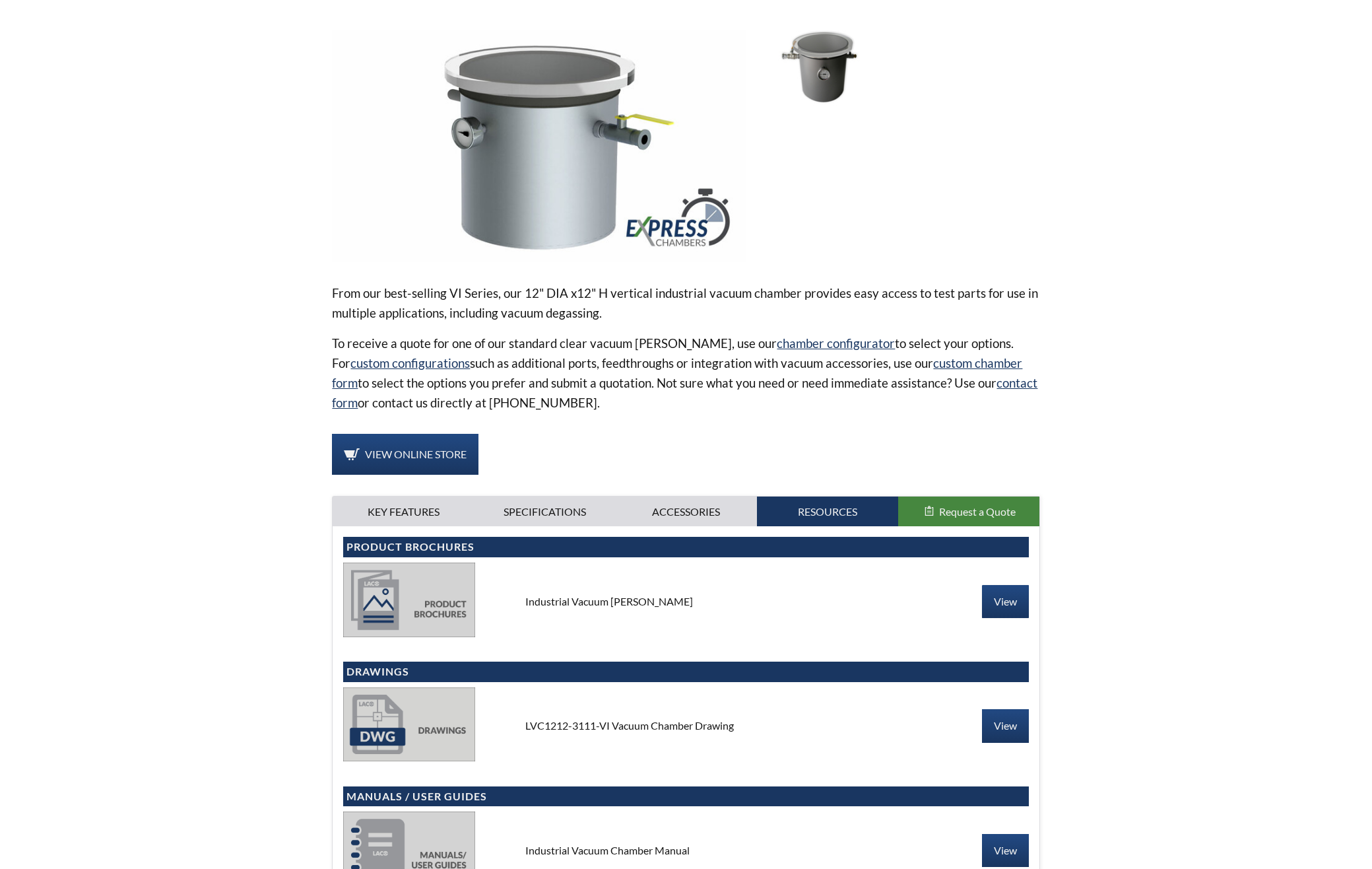
scroll to position [0, 0]
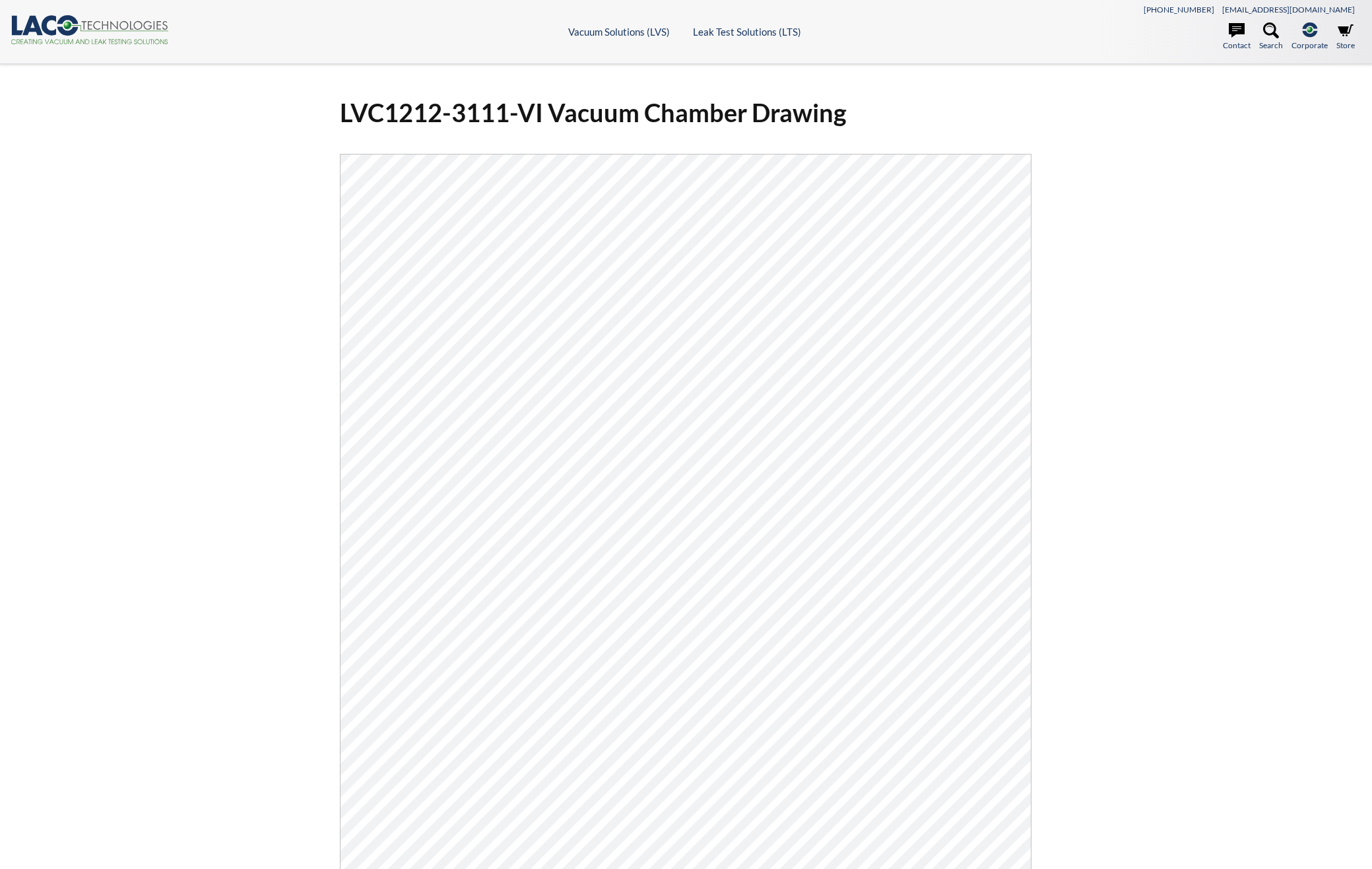
select select "Language Translate Widget"
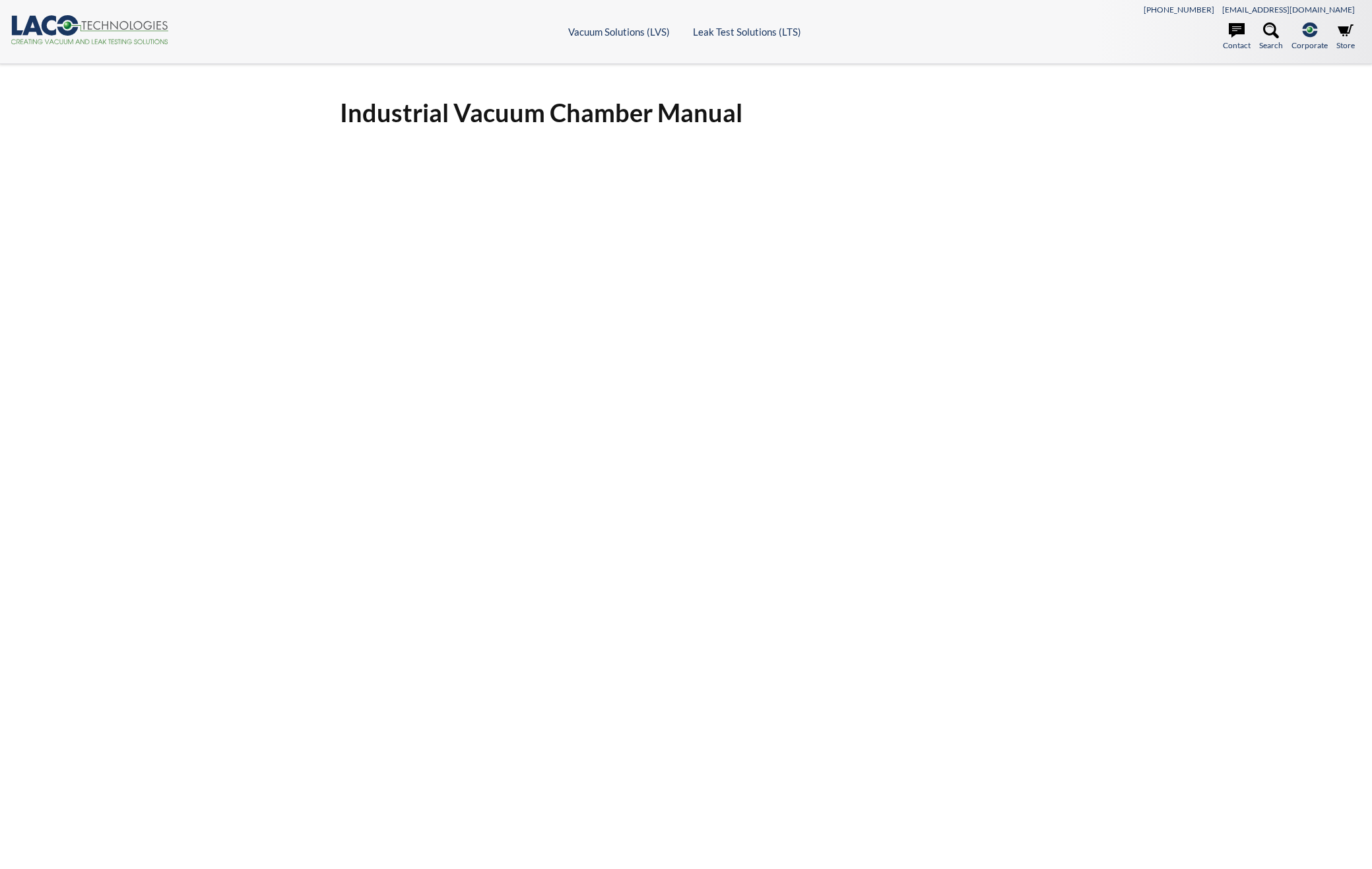
select select "Language Translate Widget"
